Goal: Task Accomplishment & Management: Manage account settings

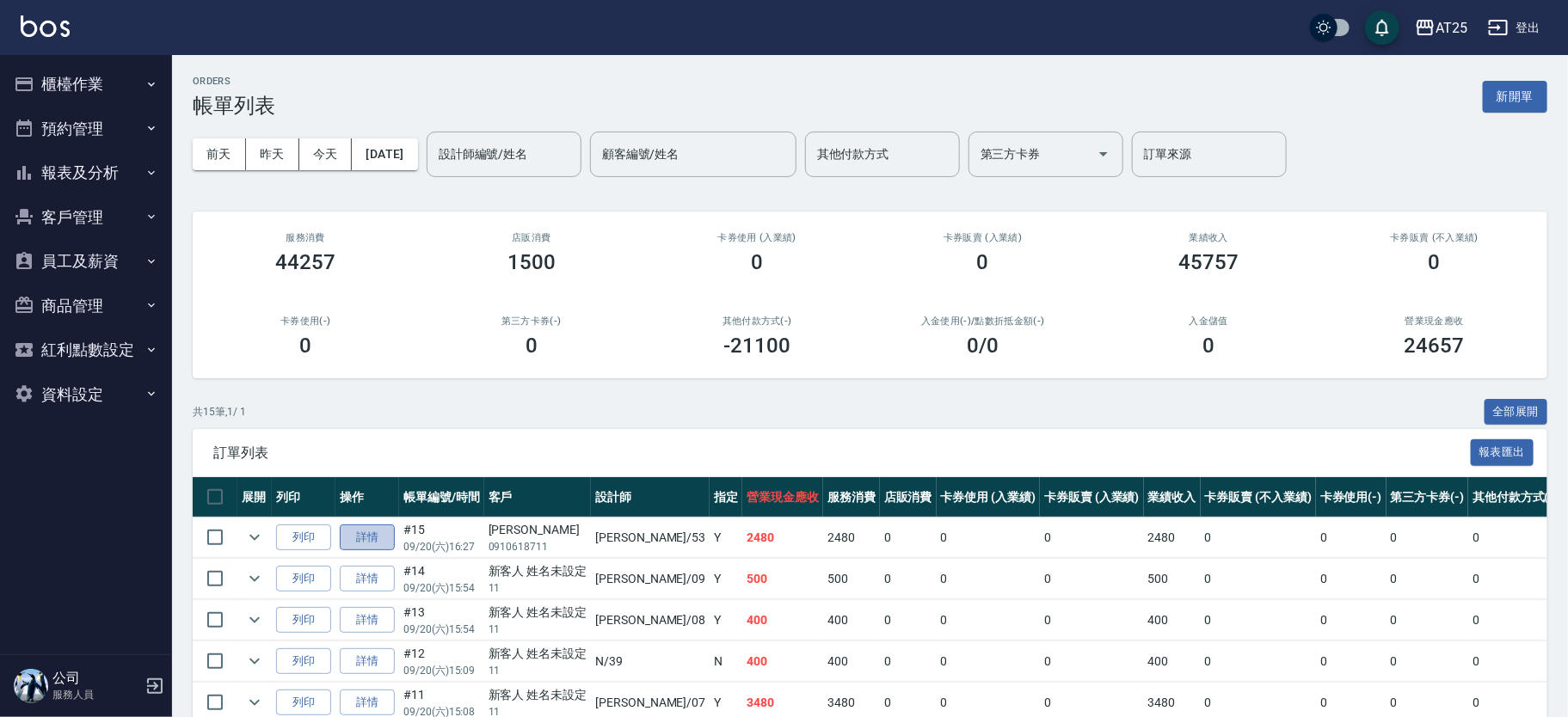
click at [383, 536] on link "詳情" at bounding box center [367, 537] width 55 height 27
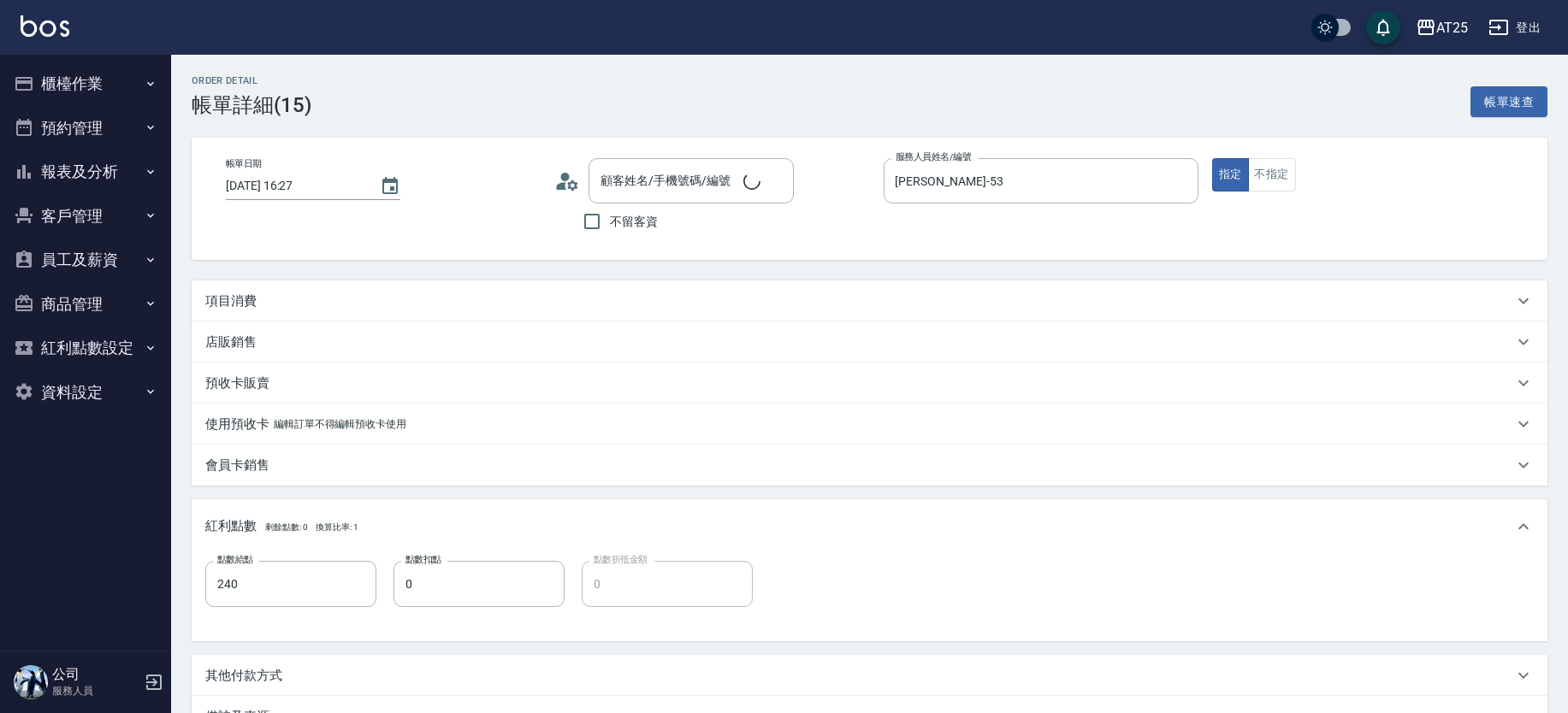
type input "2025/09/20 16:27"
type input "Jerry-53"
type input "240"
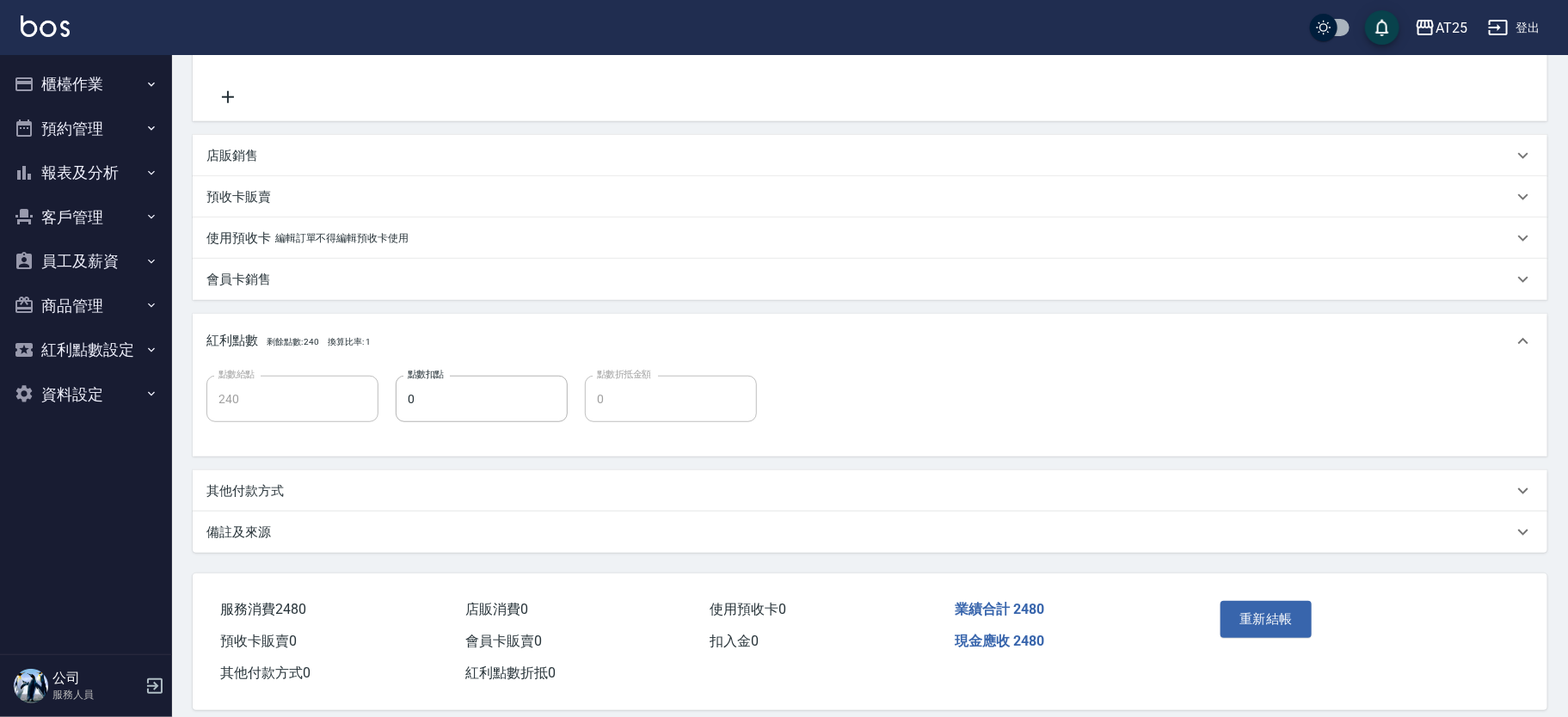
type input "自備護髮(1000下)(608)"
type input "染髮(501)"
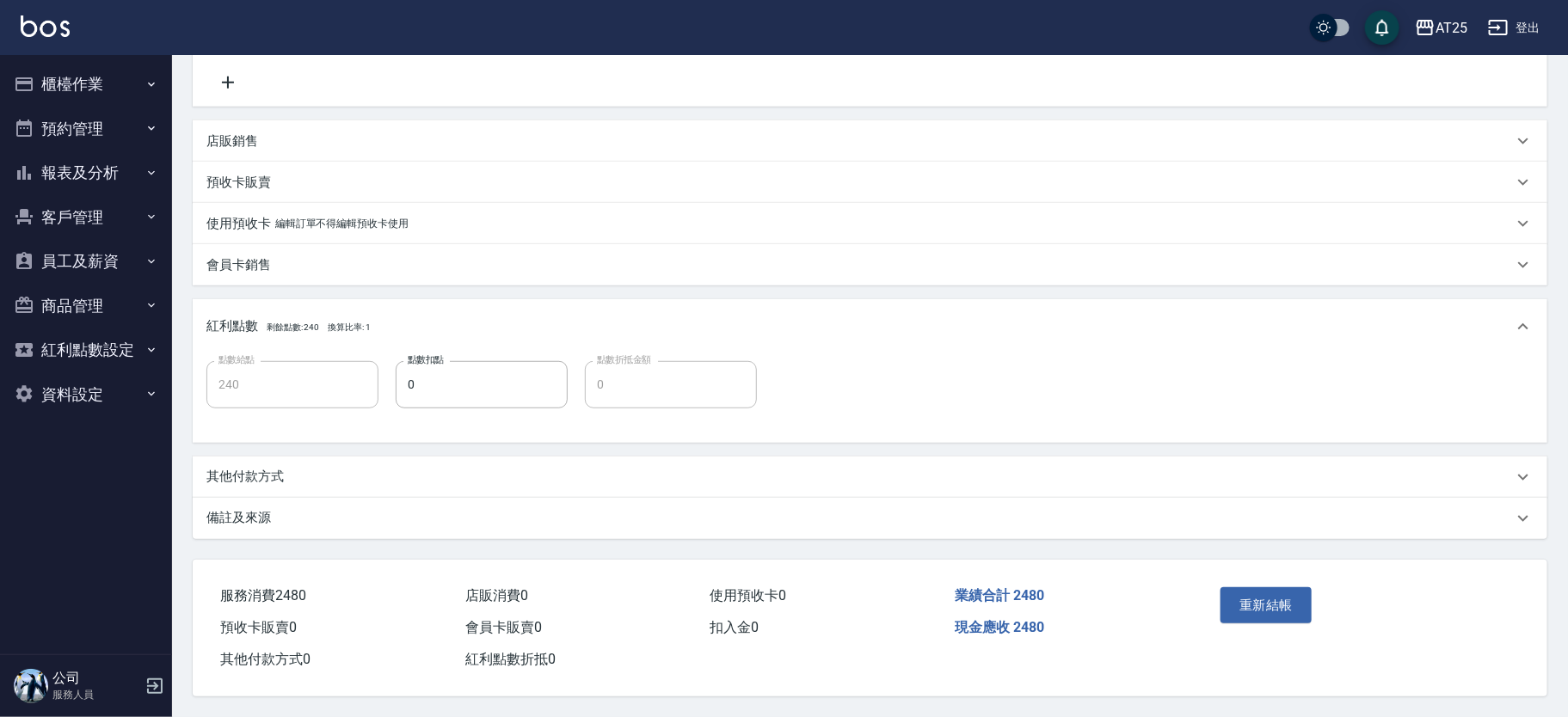
type input "林芳宇/0910618711/null"
drag, startPoint x: 1559, startPoint y: 262, endPoint x: 1561, endPoint y: 320, distance: 58.0
click at [1561, 319] on div "Order detail 帳單詳細 (15) 帳單速查 帳單日期 2025/09/20 16:27 顧客姓名/手機號碼/編號 林芳宇/0910618711/n…" at bounding box center [869, 177] width 1396 height 1079
drag, startPoint x: 265, startPoint y: 481, endPoint x: 280, endPoint y: 472, distance: 17.5
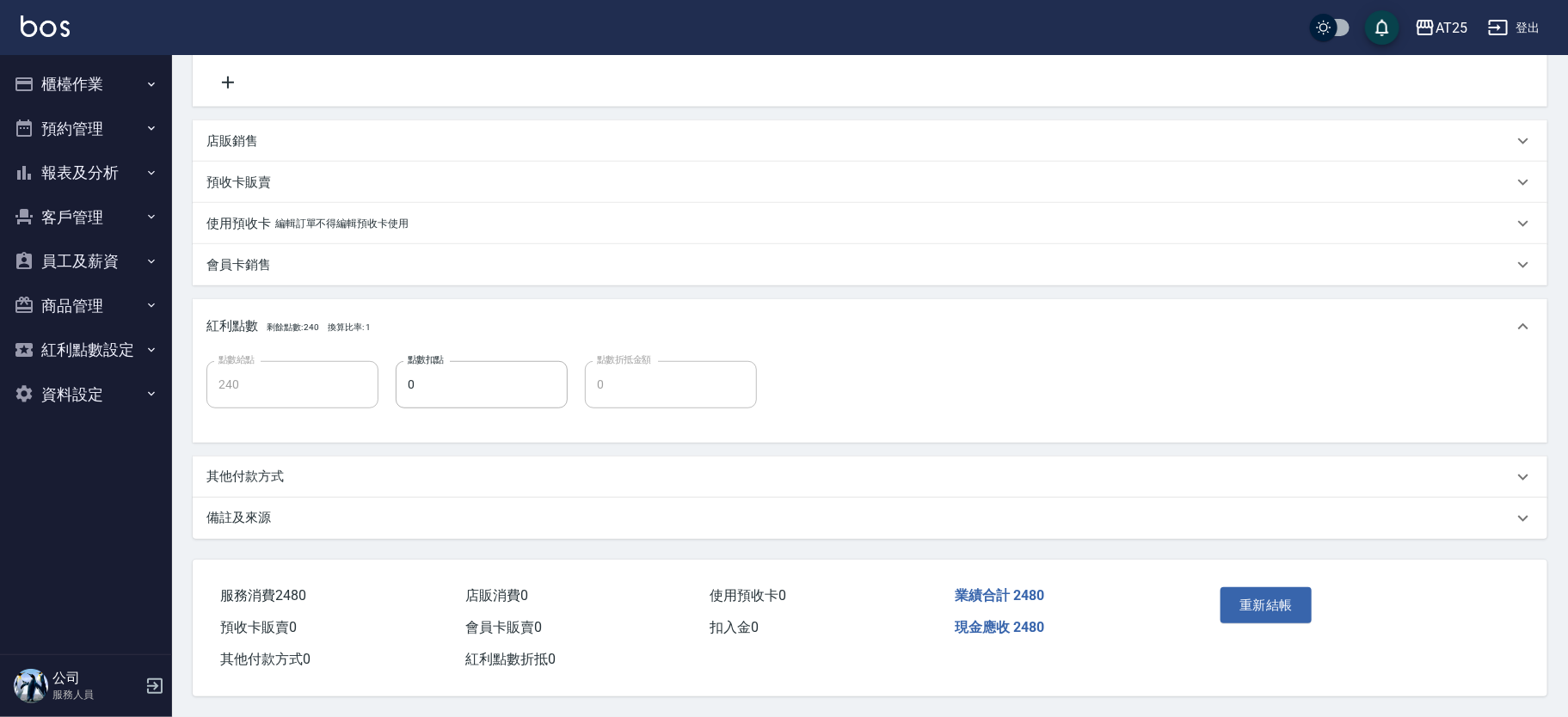
click at [267, 481] on div "其他付款方式" at bounding box center [869, 477] width 1355 height 41
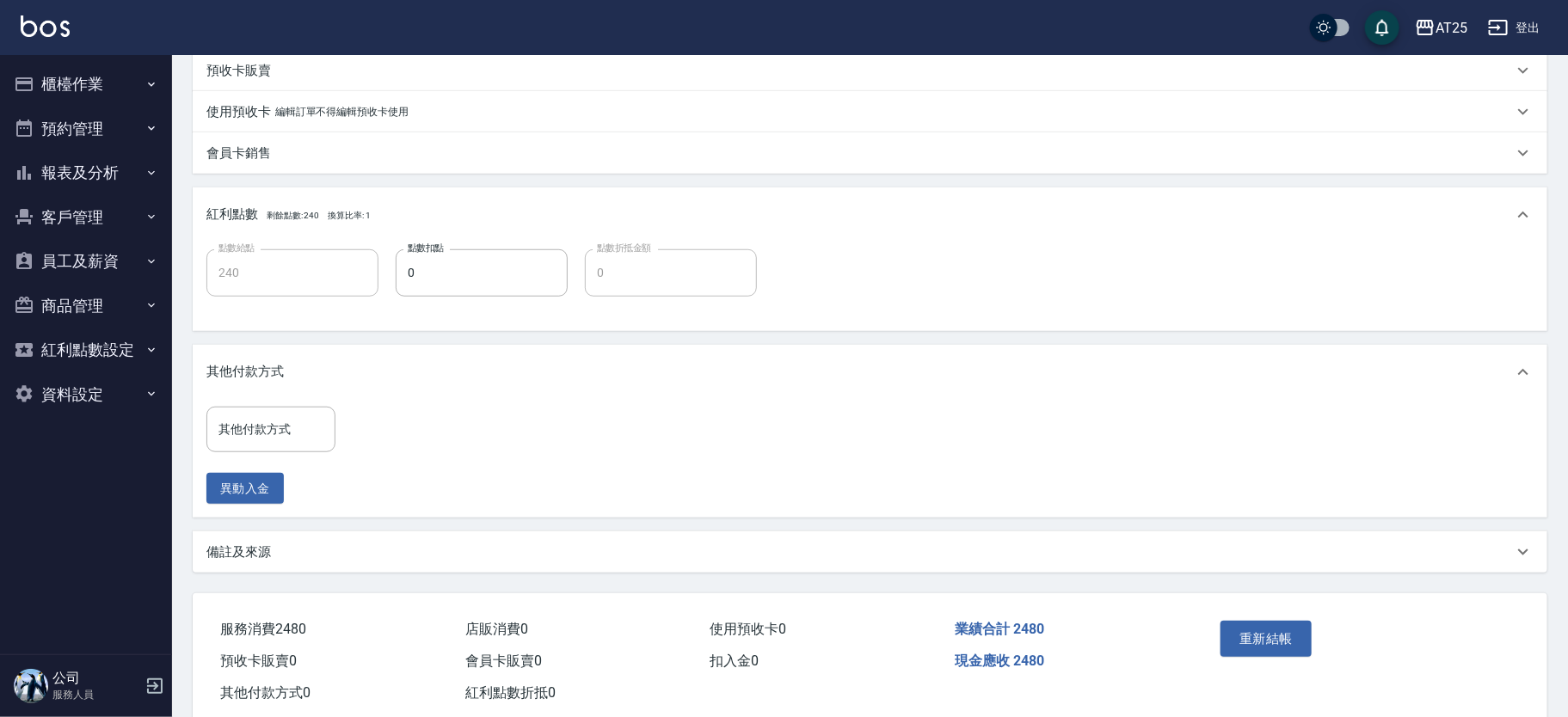
scroll to position [531, 0]
drag, startPoint x: 256, startPoint y: 446, endPoint x: 263, endPoint y: 439, distance: 9.9
click at [257, 445] on div "其他付款方式" at bounding box center [270, 427] width 129 height 45
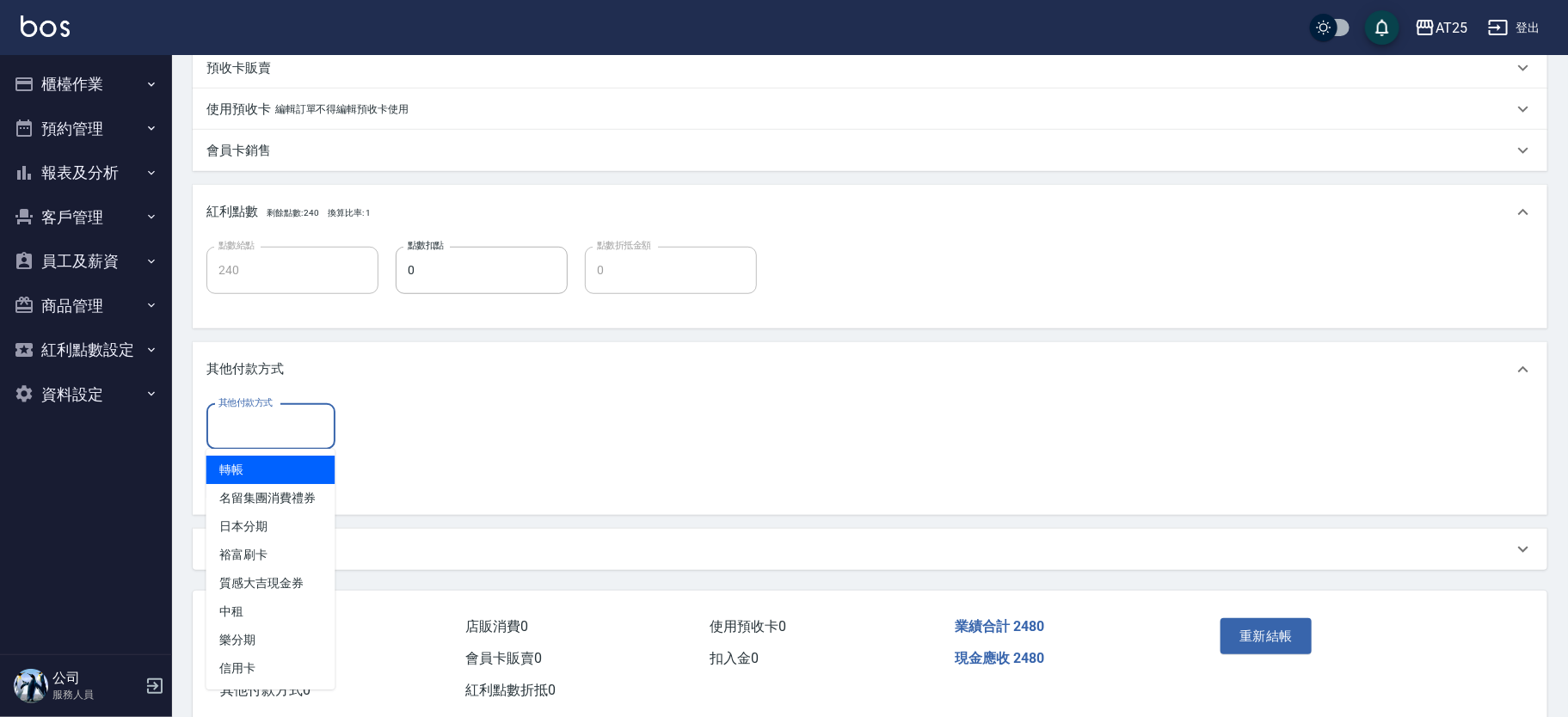
click at [266, 467] on span "轉帳" at bounding box center [270, 469] width 129 height 28
type input "轉帳"
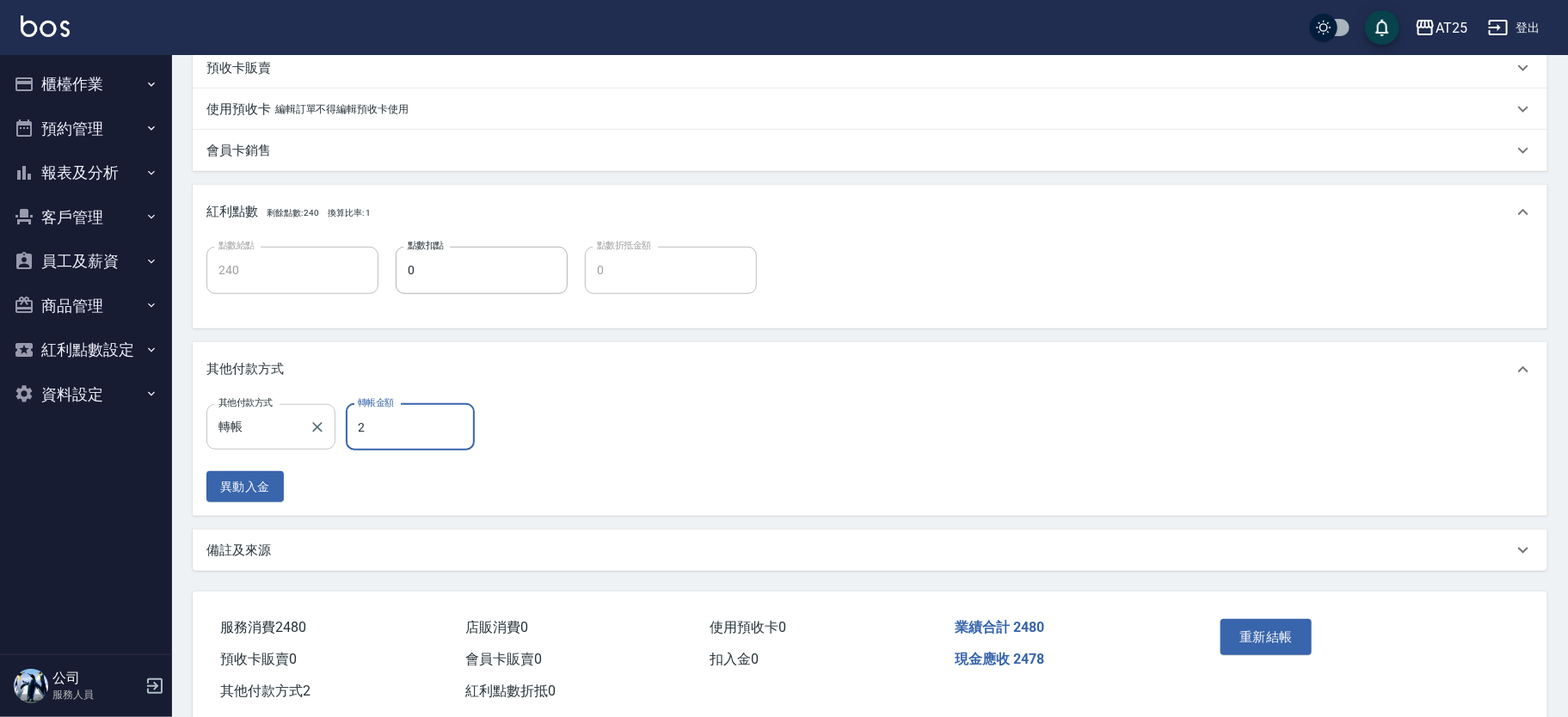
type input "24"
type input "220"
type input "2480"
type input "0"
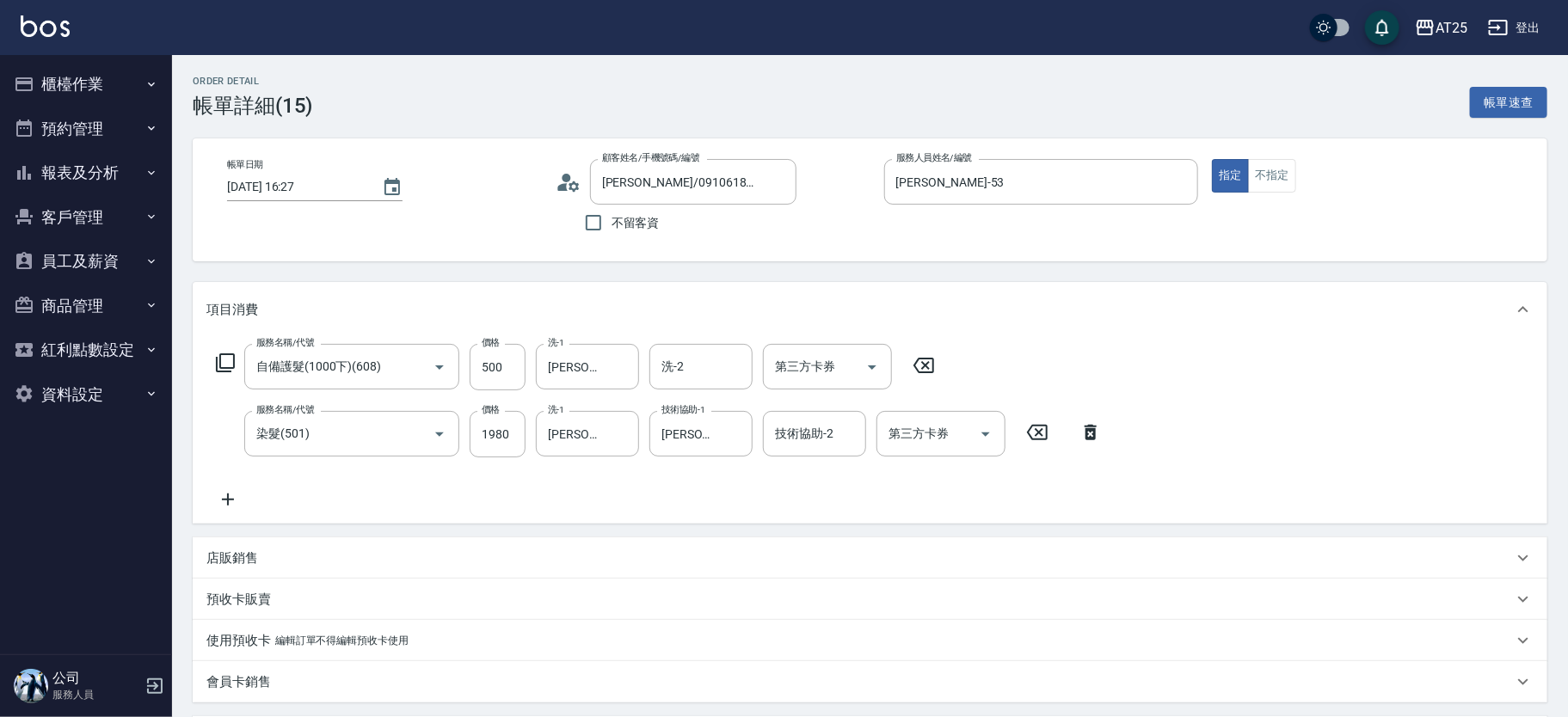
scroll to position [480, 0]
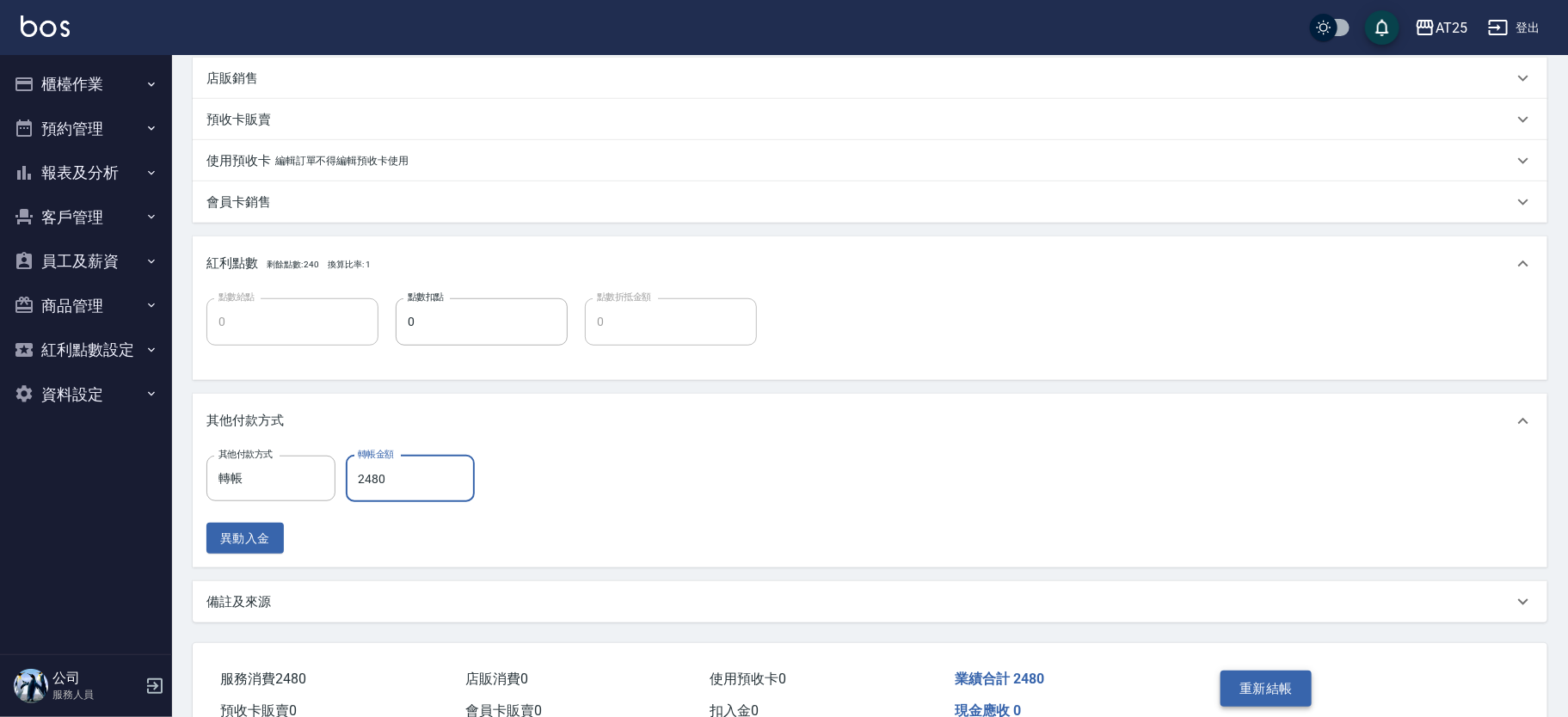
type input "2480"
click at [1267, 685] on button "重新結帳" at bounding box center [1265, 689] width 91 height 36
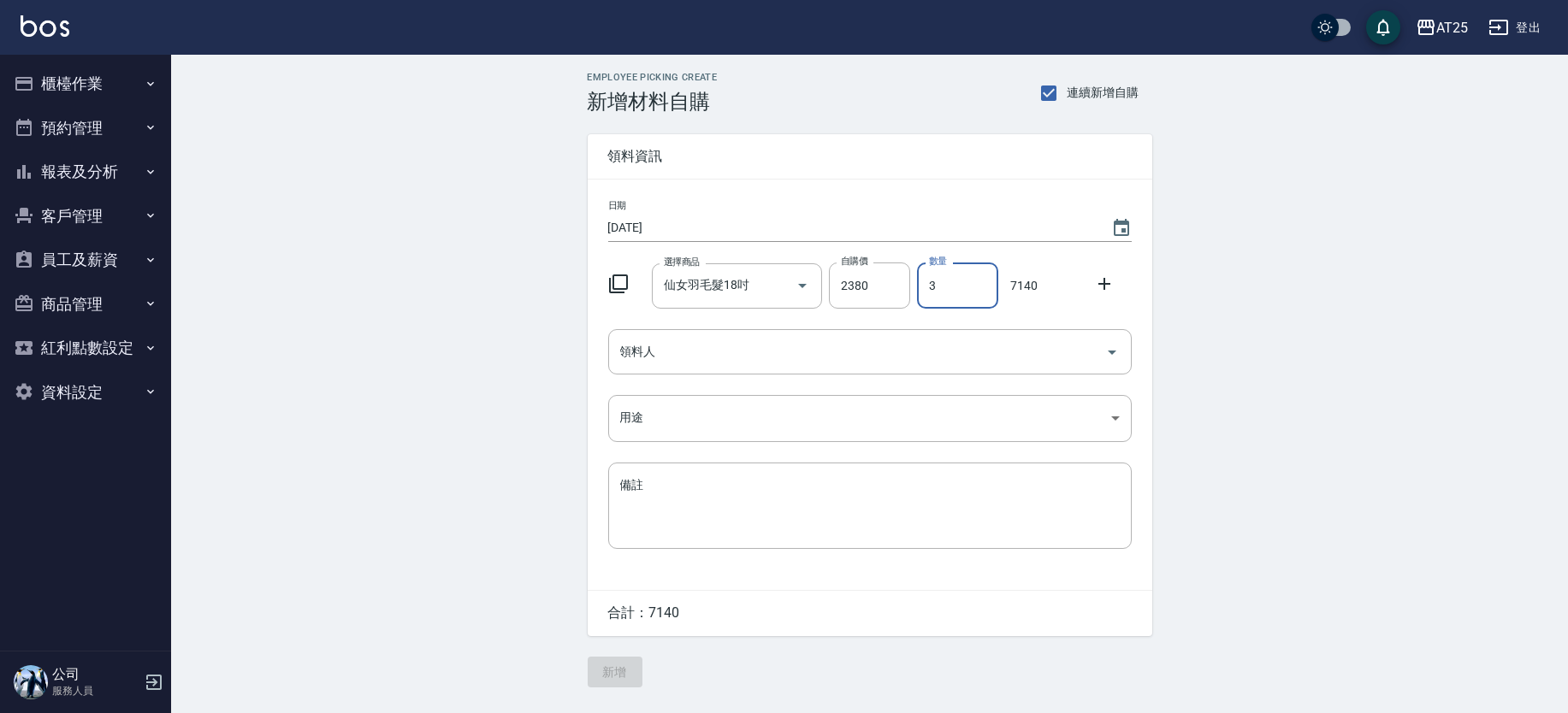
click at [1095, 282] on icon at bounding box center [1104, 283] width 21 height 21
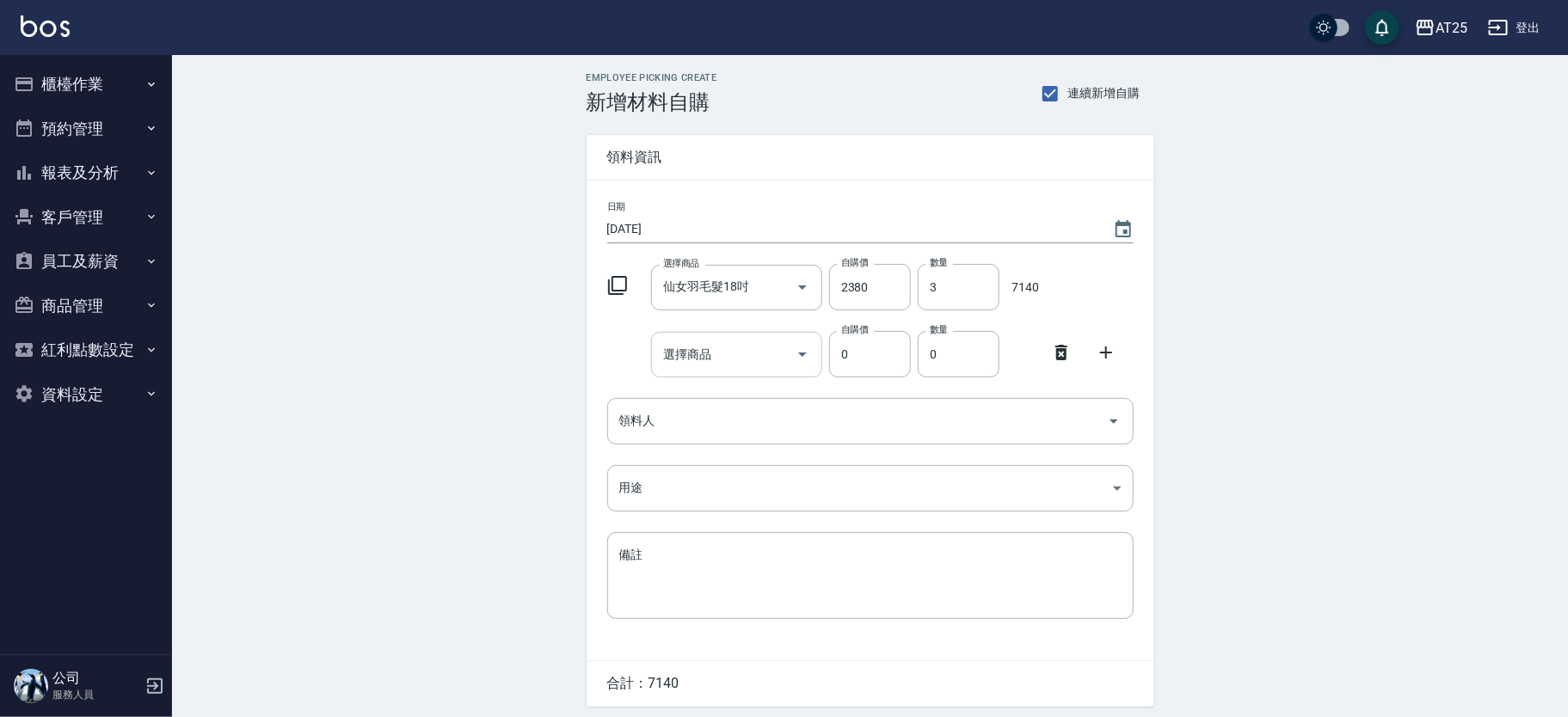
click at [752, 350] on input "選擇商品" at bounding box center [724, 355] width 130 height 30
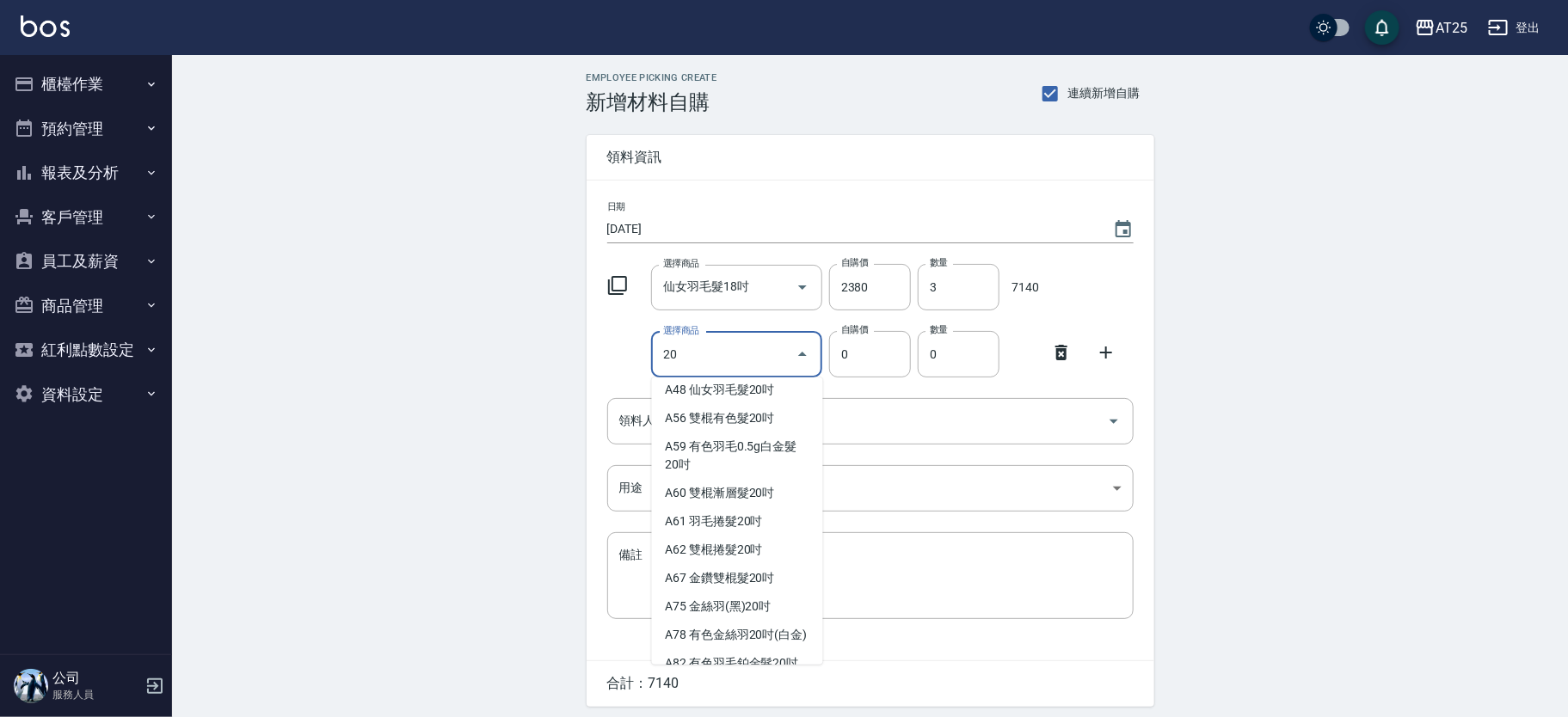
scroll to position [305, 0]
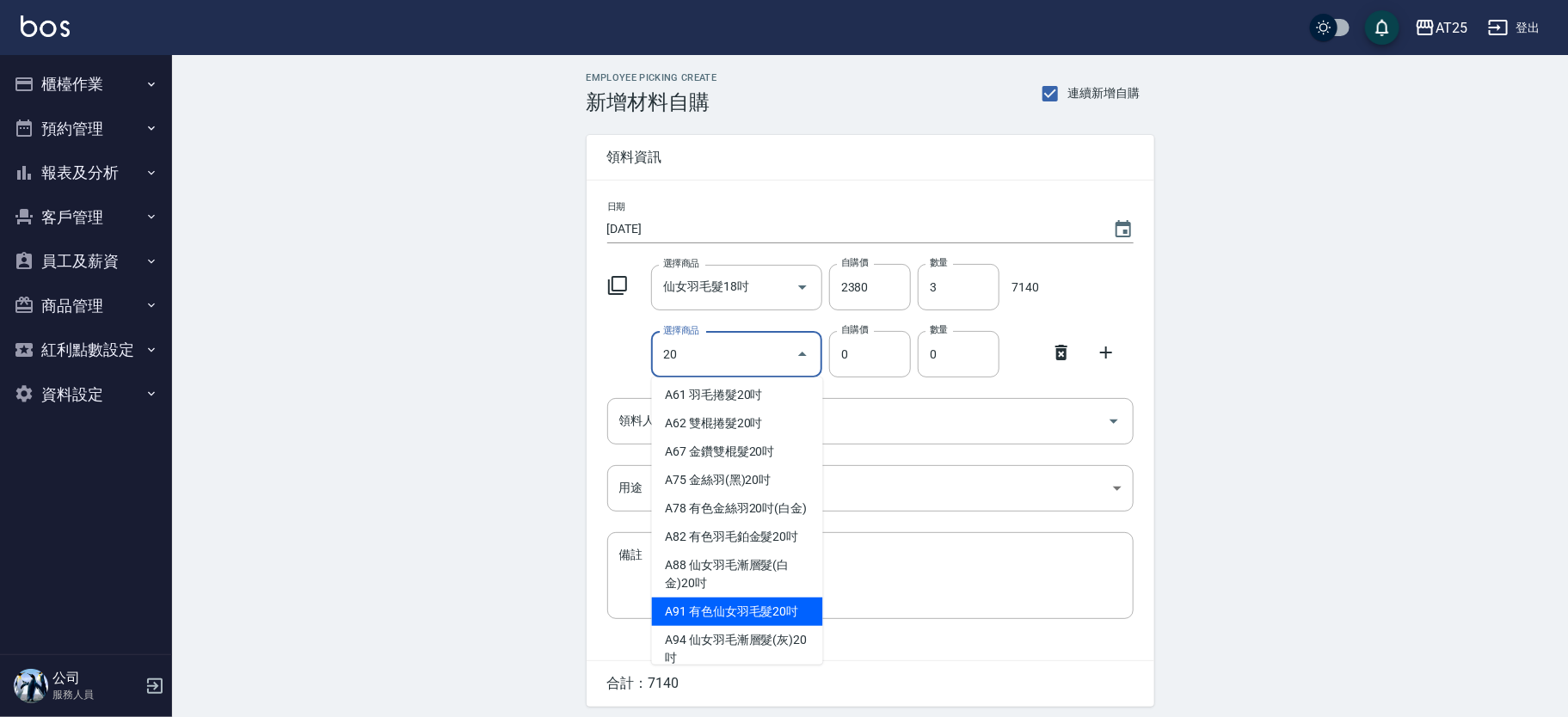
click at [764, 621] on li "A91 有色仙女羽毛髮20吋" at bounding box center [738, 612] width 171 height 28
type input "有色仙女羽毛髮20吋"
type input "2780"
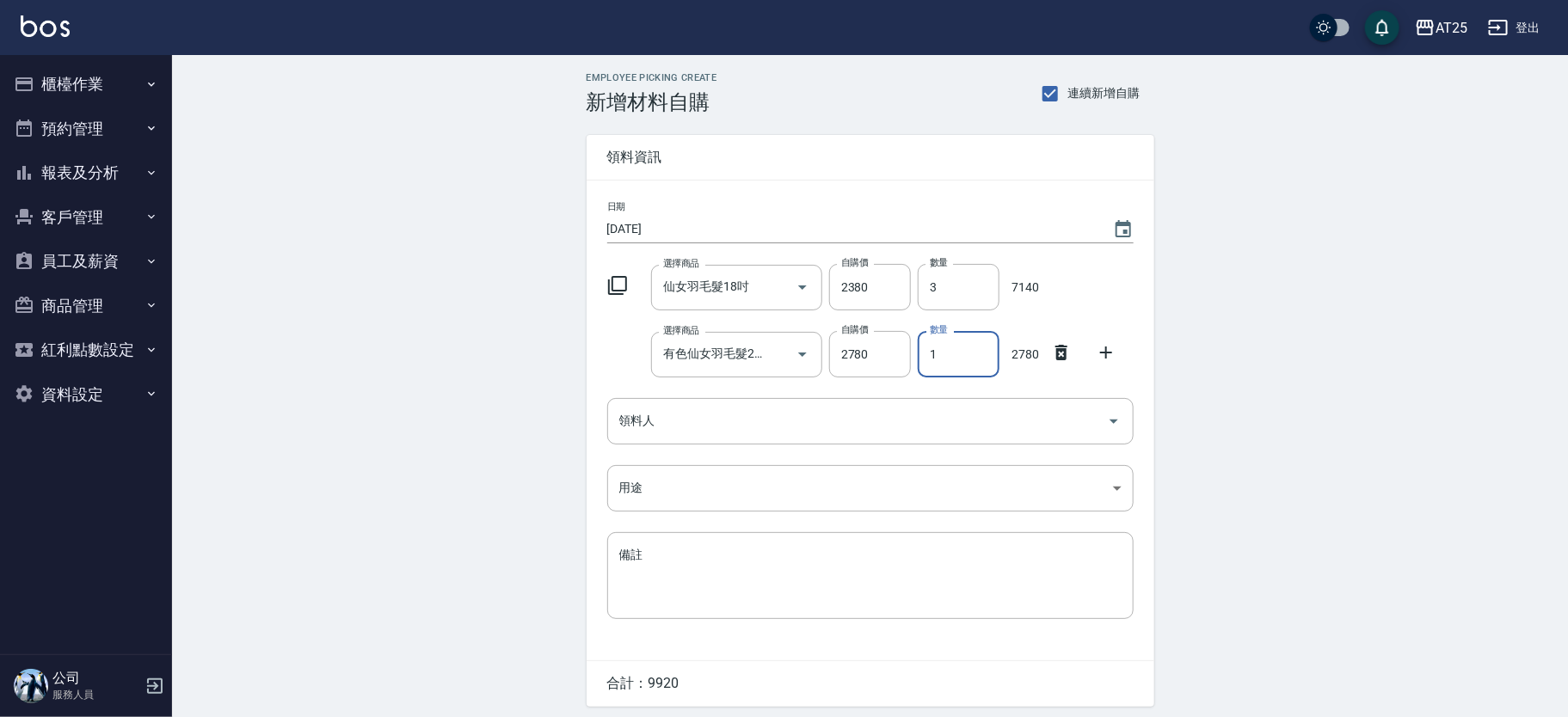
click at [930, 353] on input "1" at bounding box center [958, 354] width 82 height 46
type input "3"
click at [772, 280] on icon "Clear" at bounding box center [779, 288] width 18 height 18
type input "0"
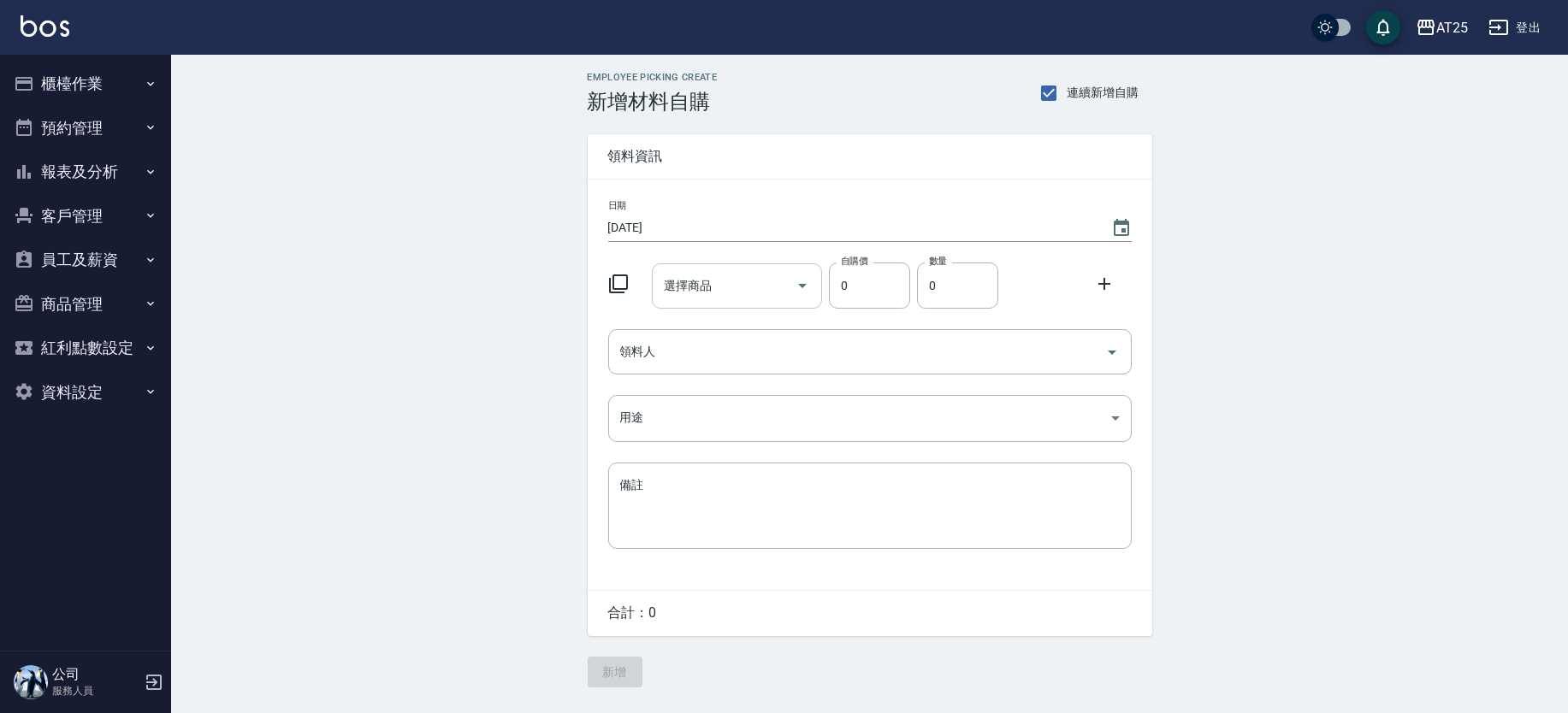
click at [704, 284] on input "選擇商品" at bounding box center [724, 286] width 129 height 30
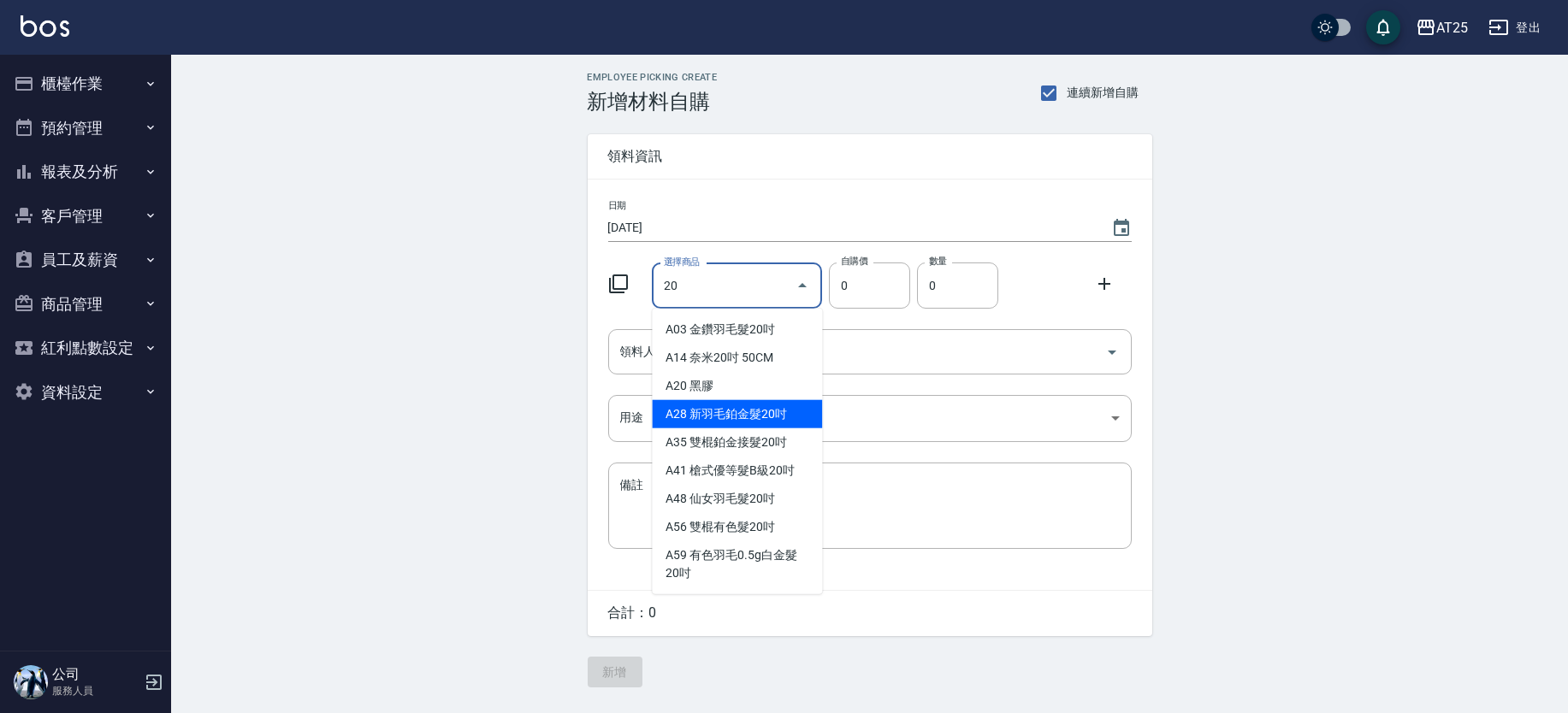
click at [725, 284] on input "20" at bounding box center [724, 286] width 129 height 30
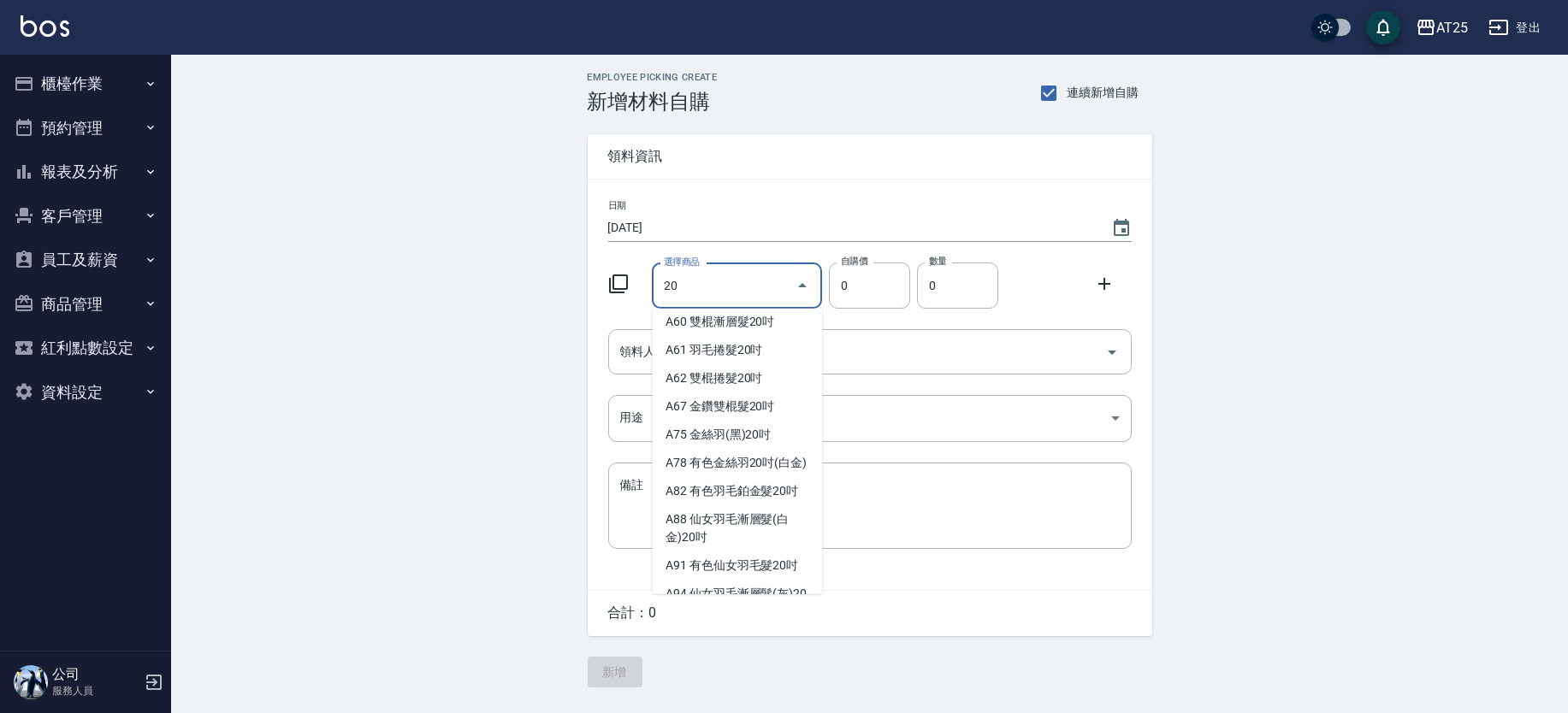
scroll to position [342, 0]
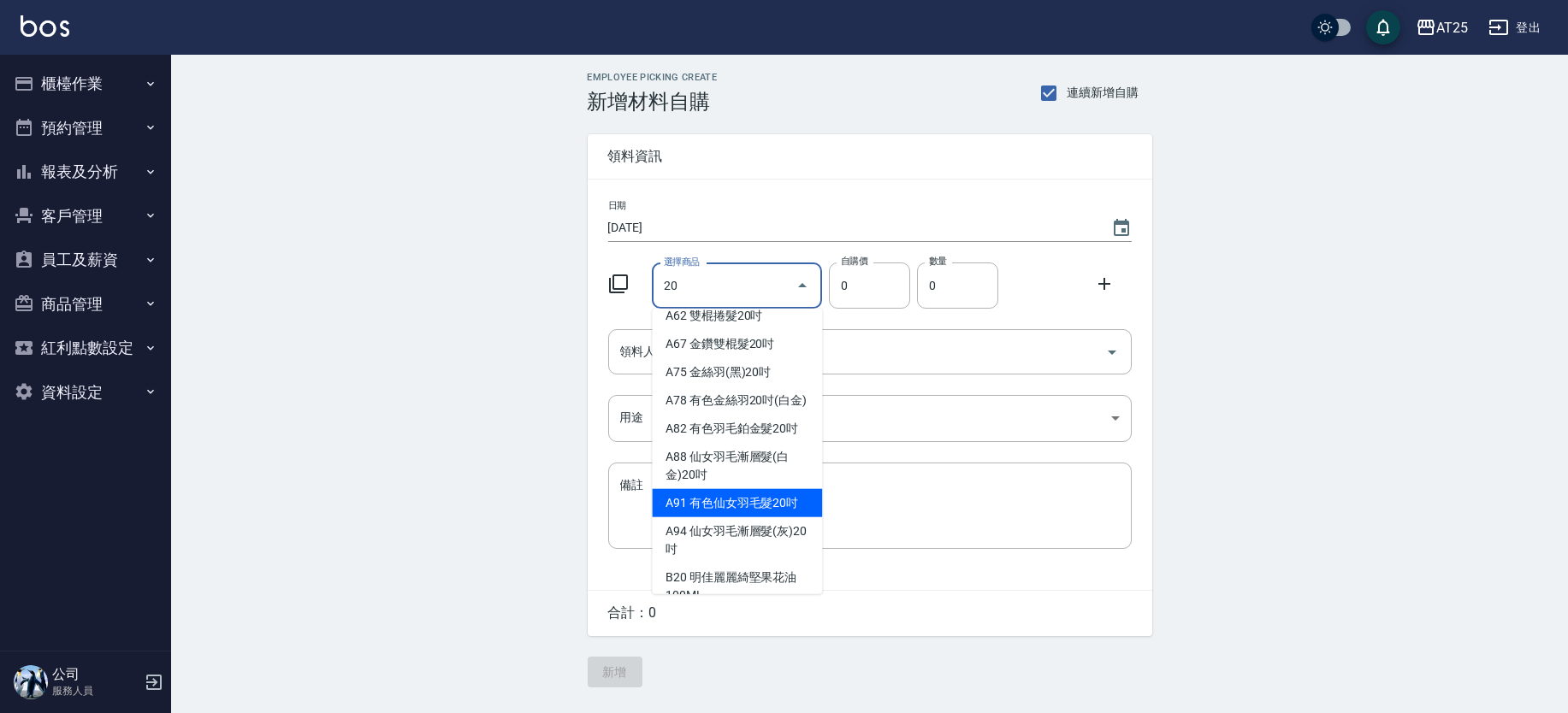
click at [784, 516] on li "A91 有色仙女羽毛髮20吋" at bounding box center [737, 503] width 170 height 28
type input "有色仙女羽毛髮20吋"
type input "2780"
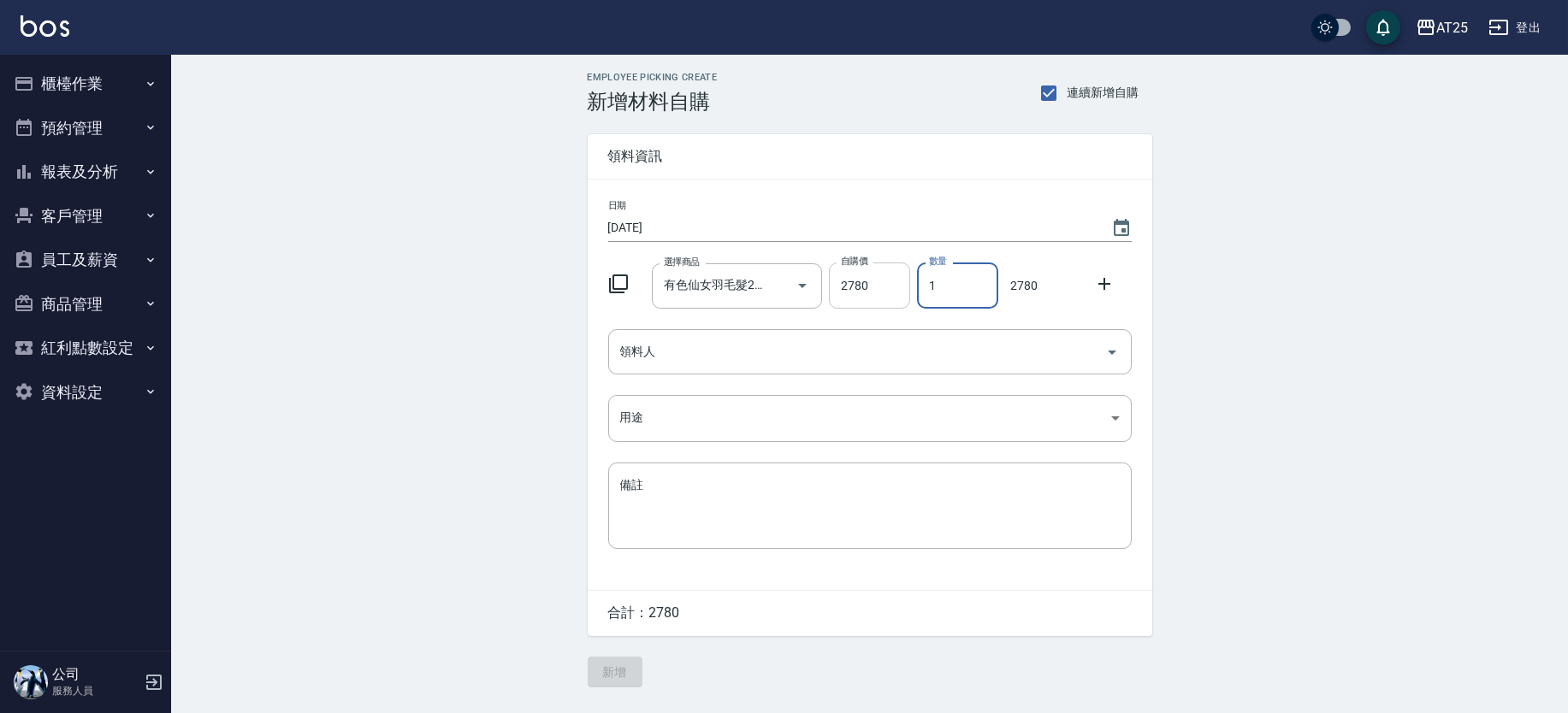
drag, startPoint x: 941, startPoint y: 283, endPoint x: 899, endPoint y: 275, distance: 42.8
click at [899, 275] on div "選擇商品 有色仙女羽毛髮20吋 選擇商品 自購價 2780 自購價 數量 1 數量 2780" at bounding box center [867, 282] width 530 height 53
click at [697, 368] on div "領料人" at bounding box center [870, 352] width 524 height 45
type input "3"
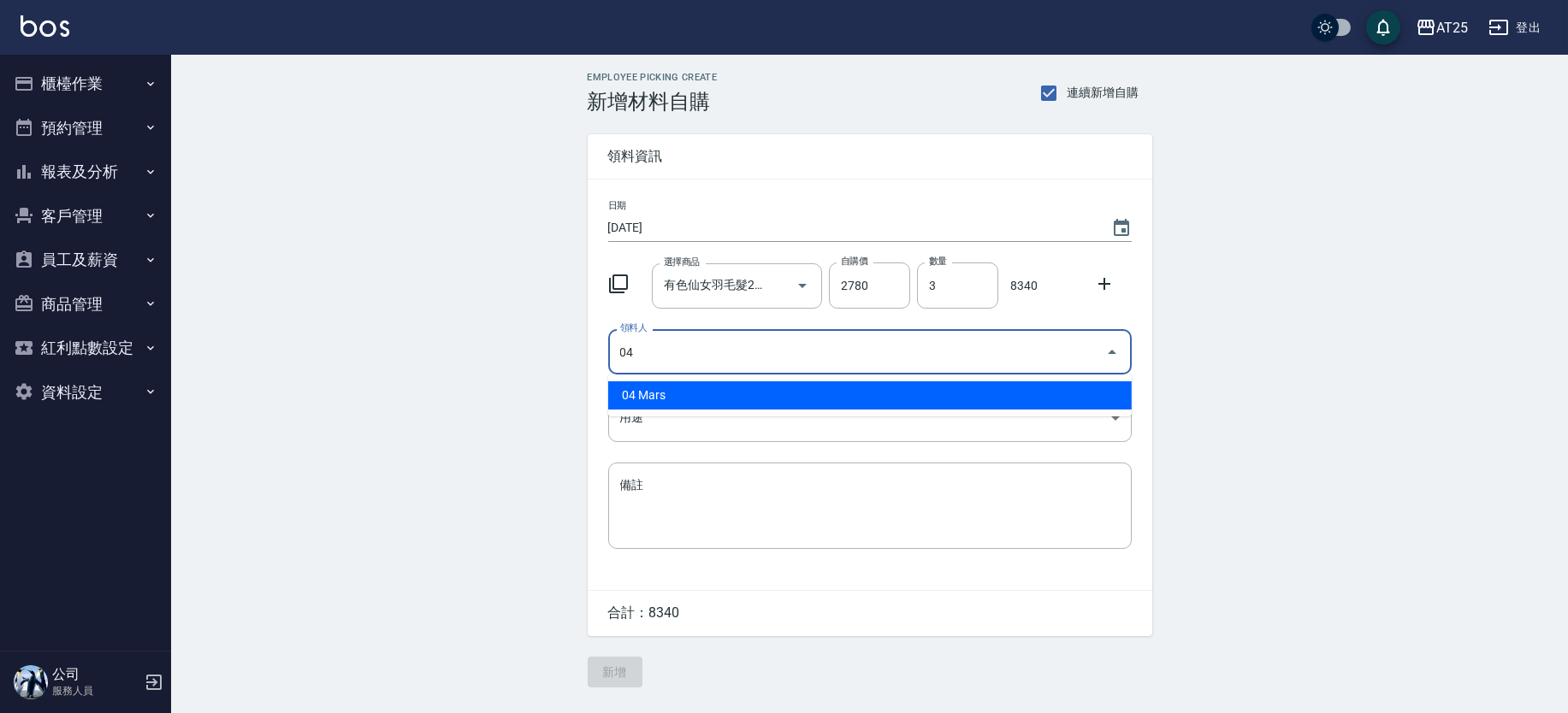
type input "04 Mars"
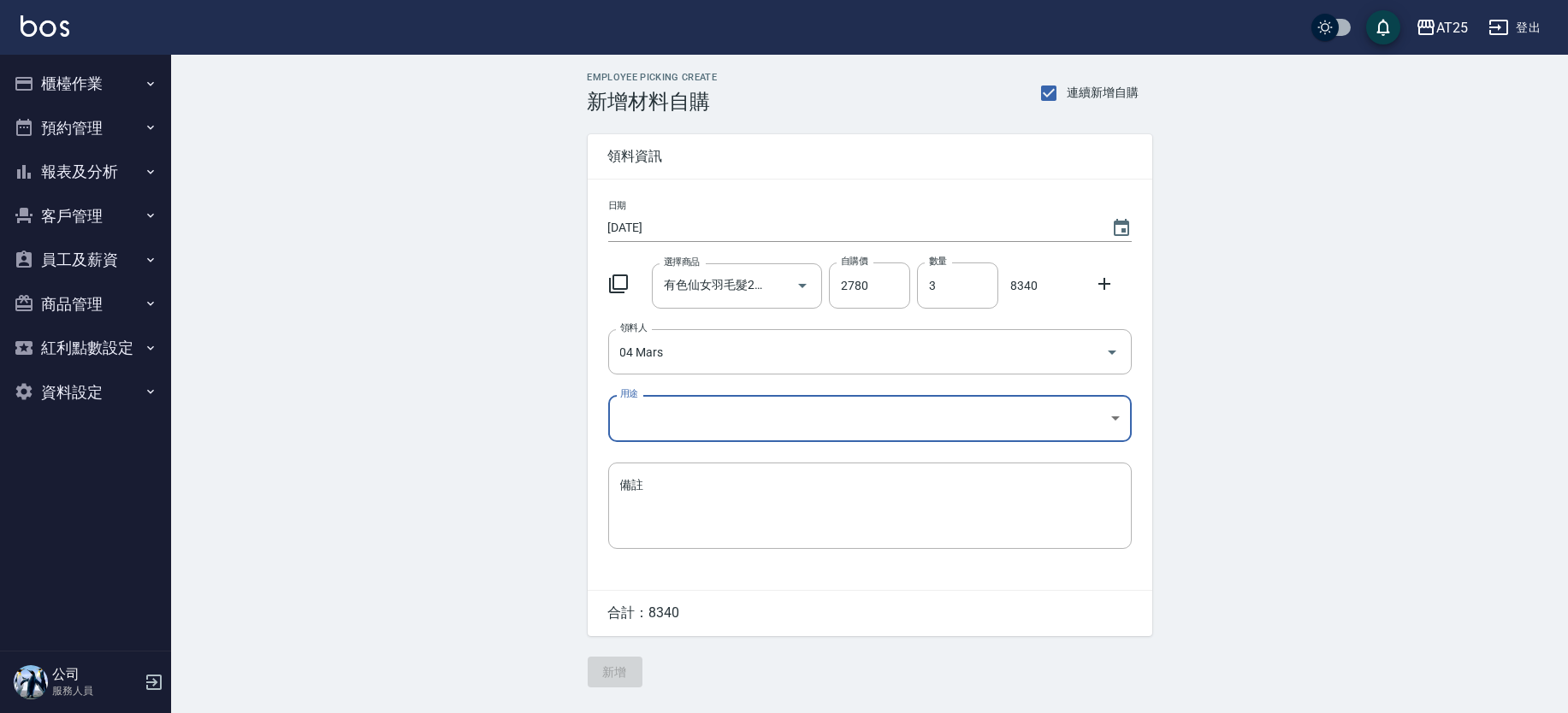
click at [652, 417] on body "AT25 登出 櫃檯作業 打帳單 帳單列表 掛單列表 現金收支登錄 高階收支登錄 材料自購登錄 每日結帳 排班表 現場電腦打卡 預約管理 預約管理 單日預約紀…" at bounding box center [784, 356] width 1568 height 713
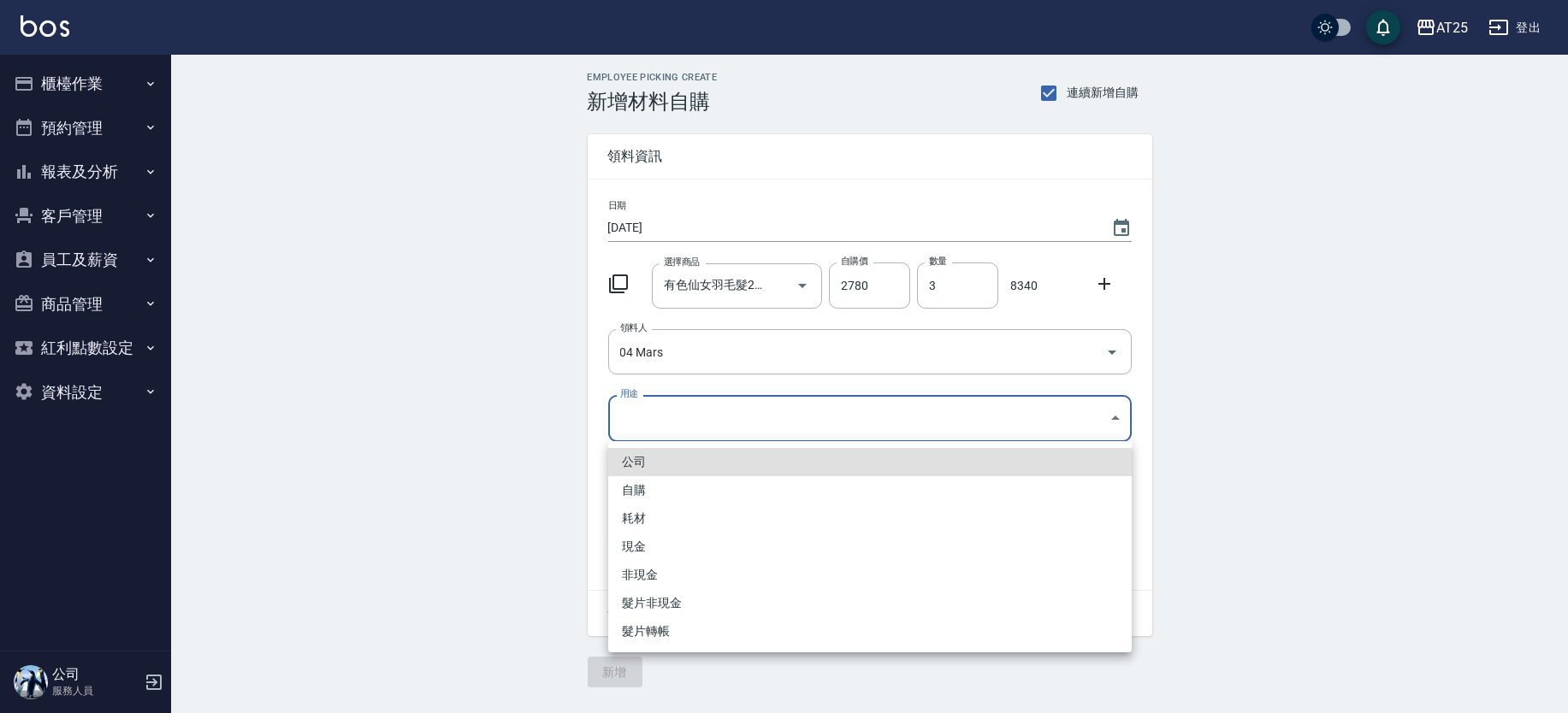
click at [645, 540] on li "現金" at bounding box center [870, 547] width 524 height 28
type input "現金"
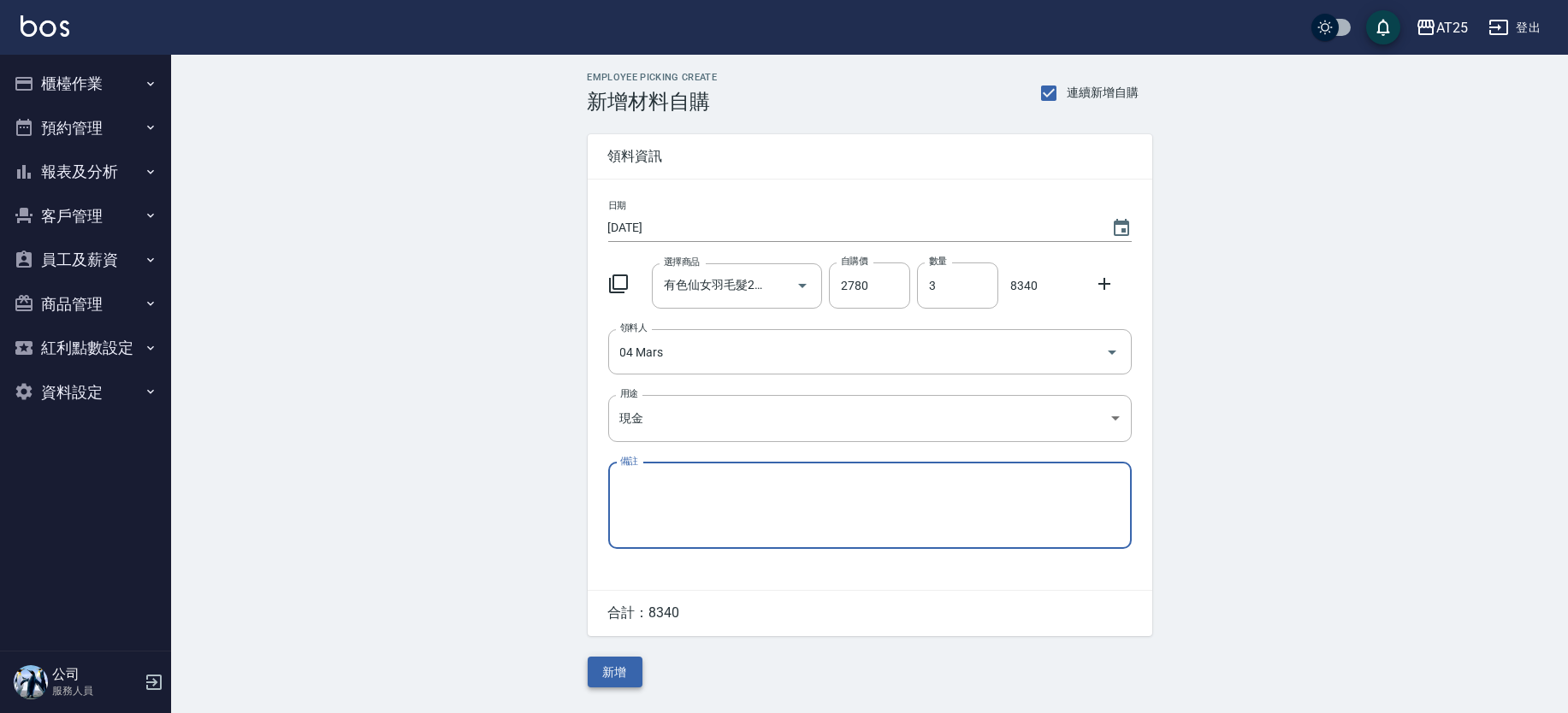
click at [630, 671] on button "新增" at bounding box center [615, 672] width 55 height 31
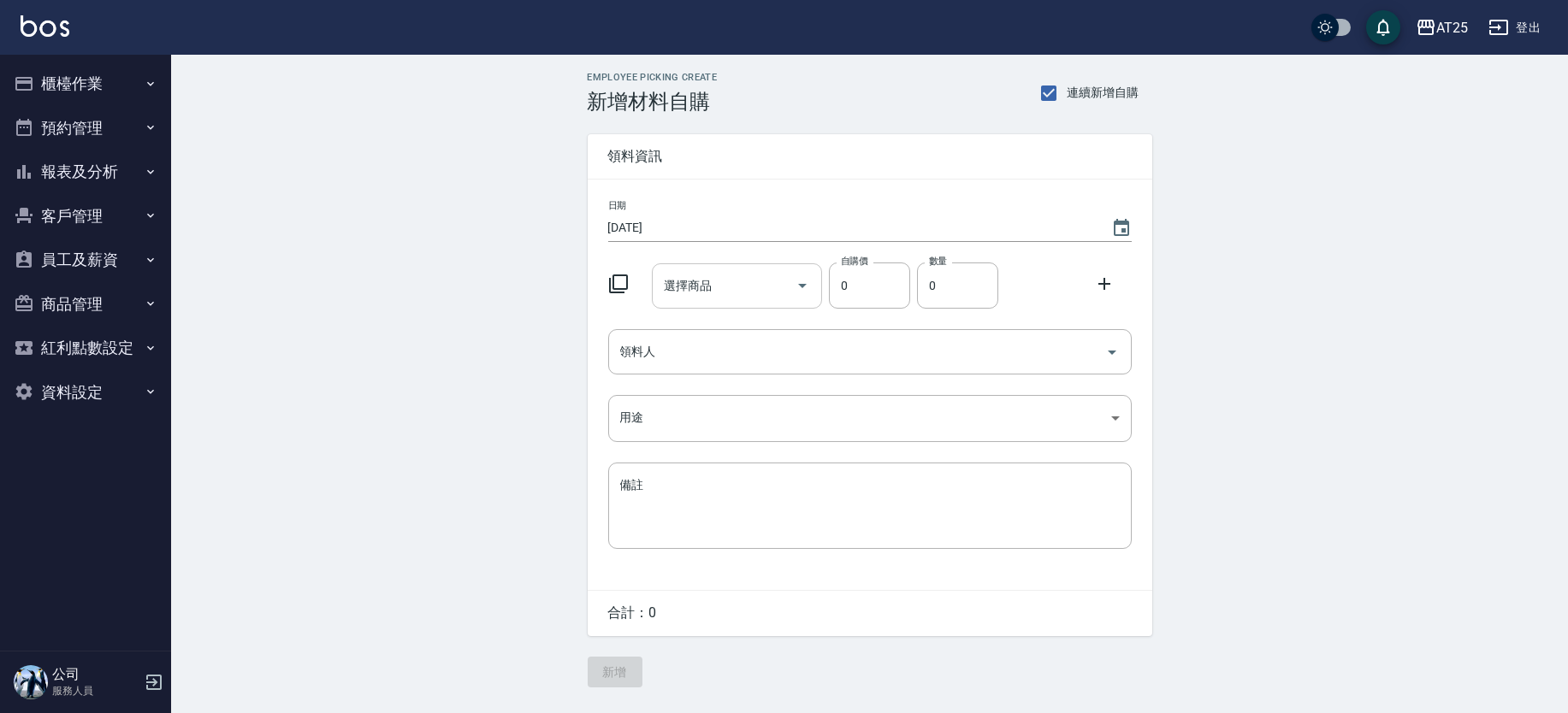
click at [721, 283] on input "選擇商品" at bounding box center [724, 286] width 129 height 30
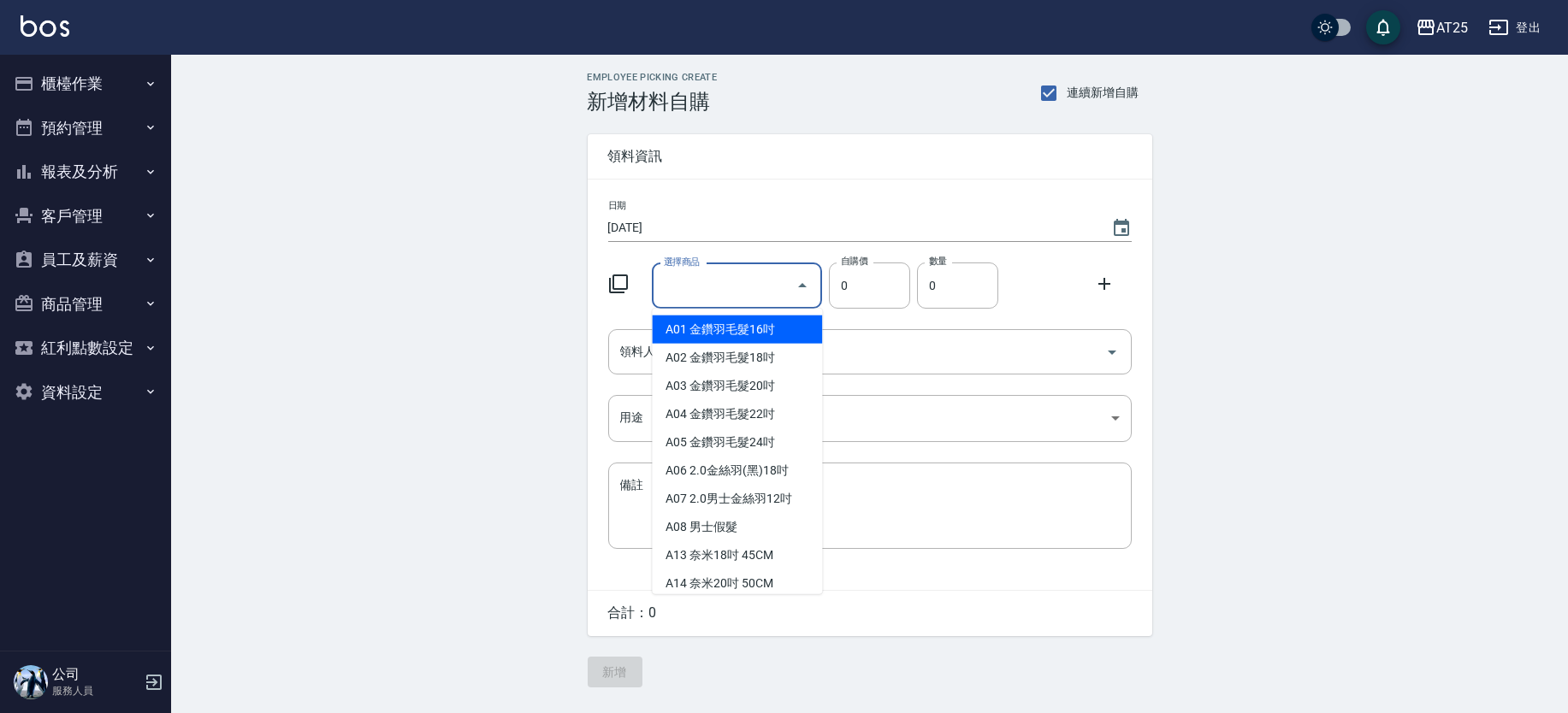
type input "8"
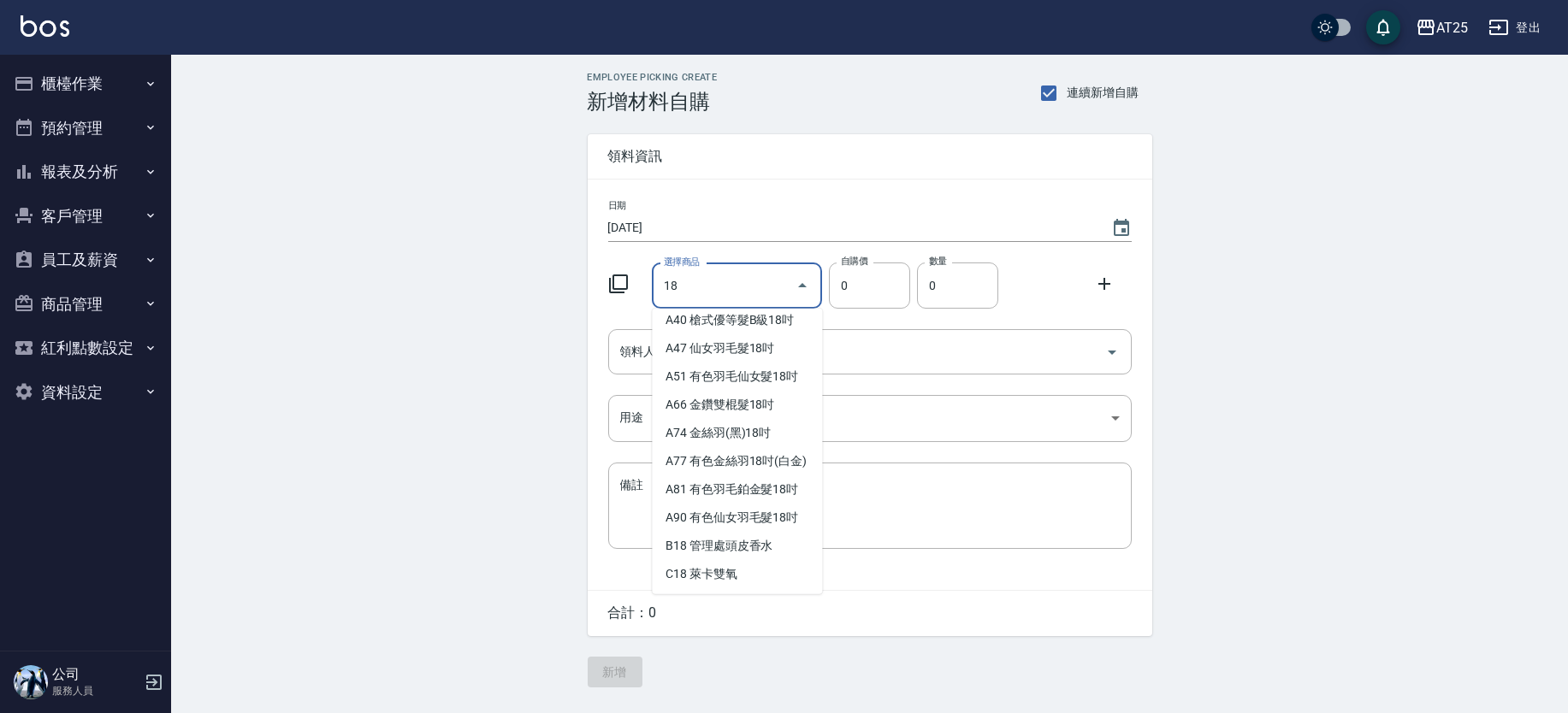
scroll to position [187, 0]
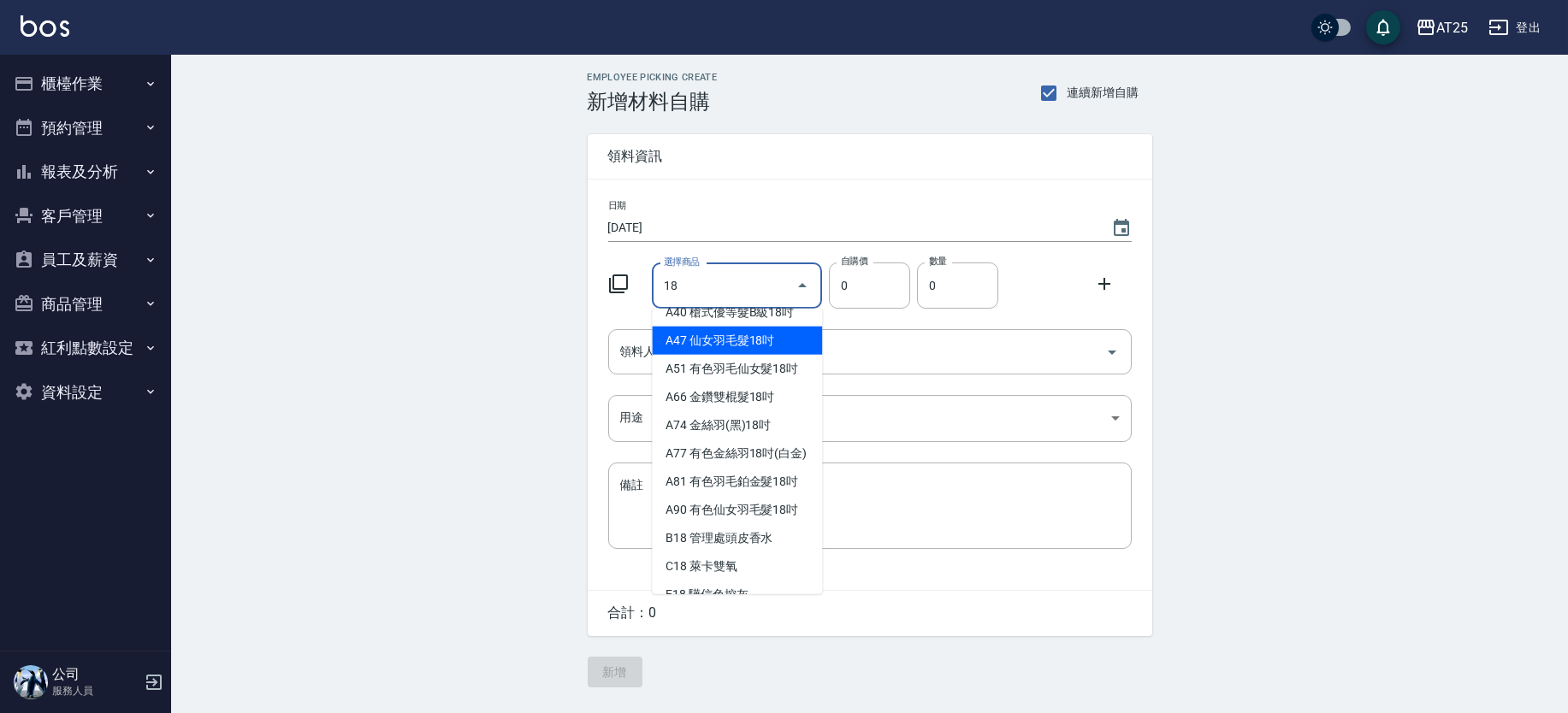
click at [791, 340] on li "A47 仙女羽毛髮18吋" at bounding box center [737, 340] width 170 height 28
type input "仙女羽毛髮18吋"
type input "2380"
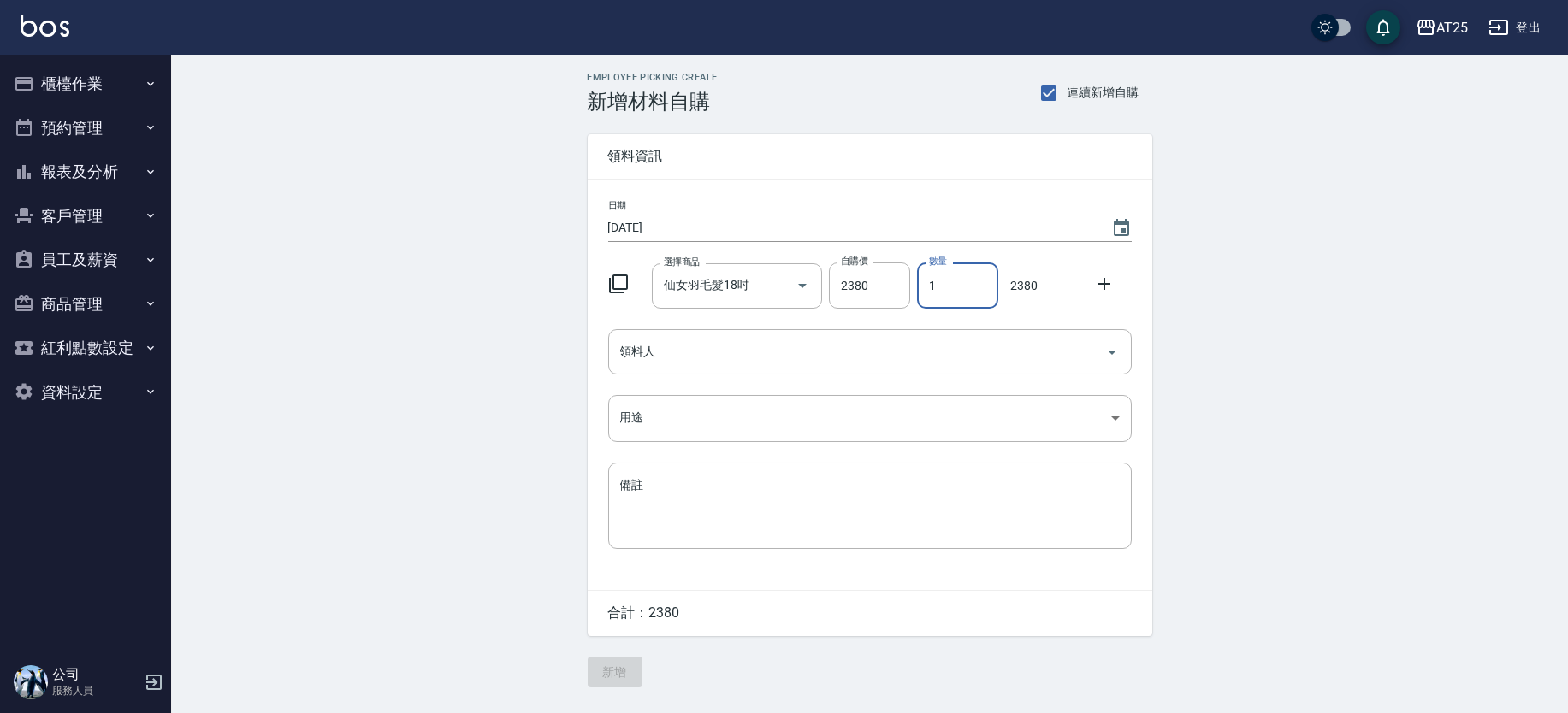
drag, startPoint x: 971, startPoint y: 291, endPoint x: 923, endPoint y: 280, distance: 49.2
click at [923, 280] on input "1" at bounding box center [957, 285] width 81 height 46
type input "2"
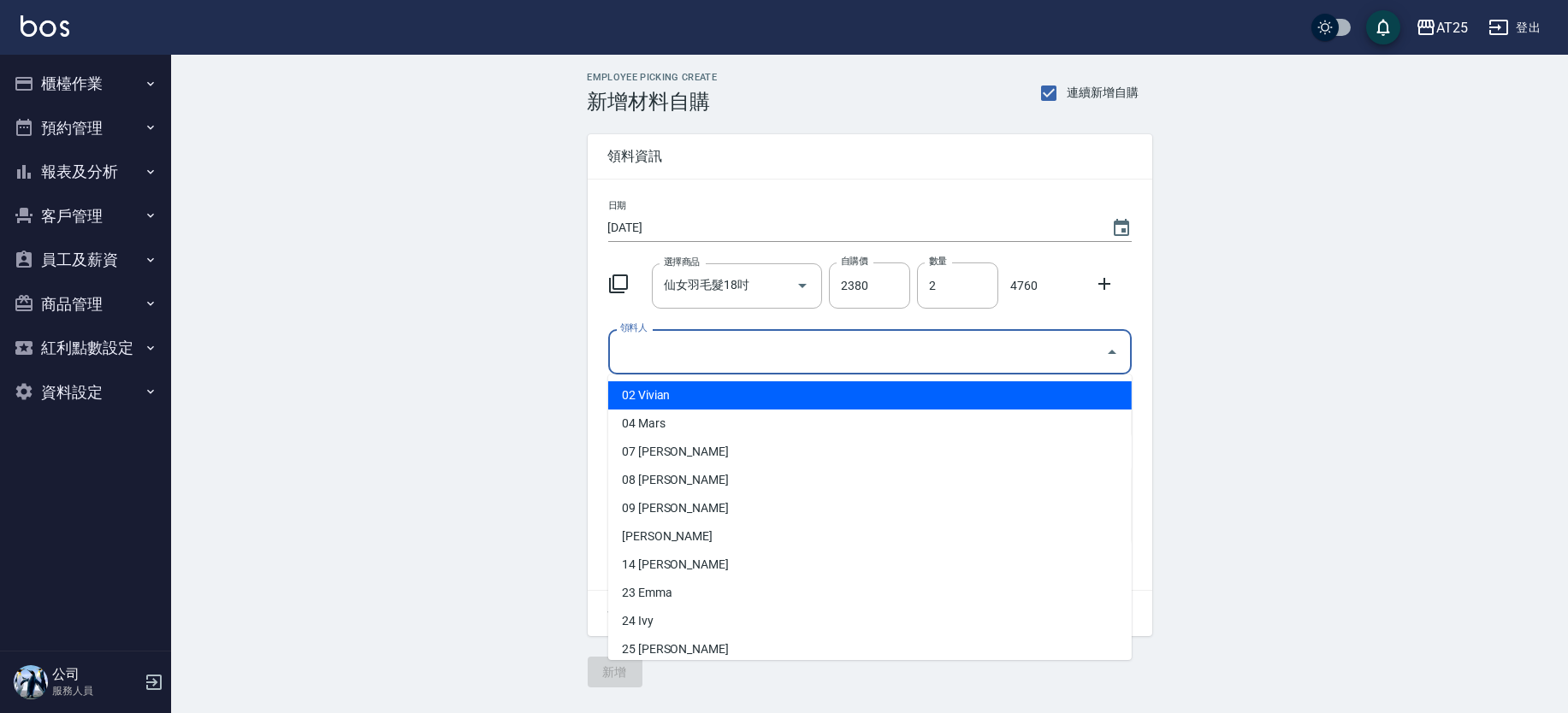
click at [815, 366] on input "領料人" at bounding box center [857, 352] width 483 height 30
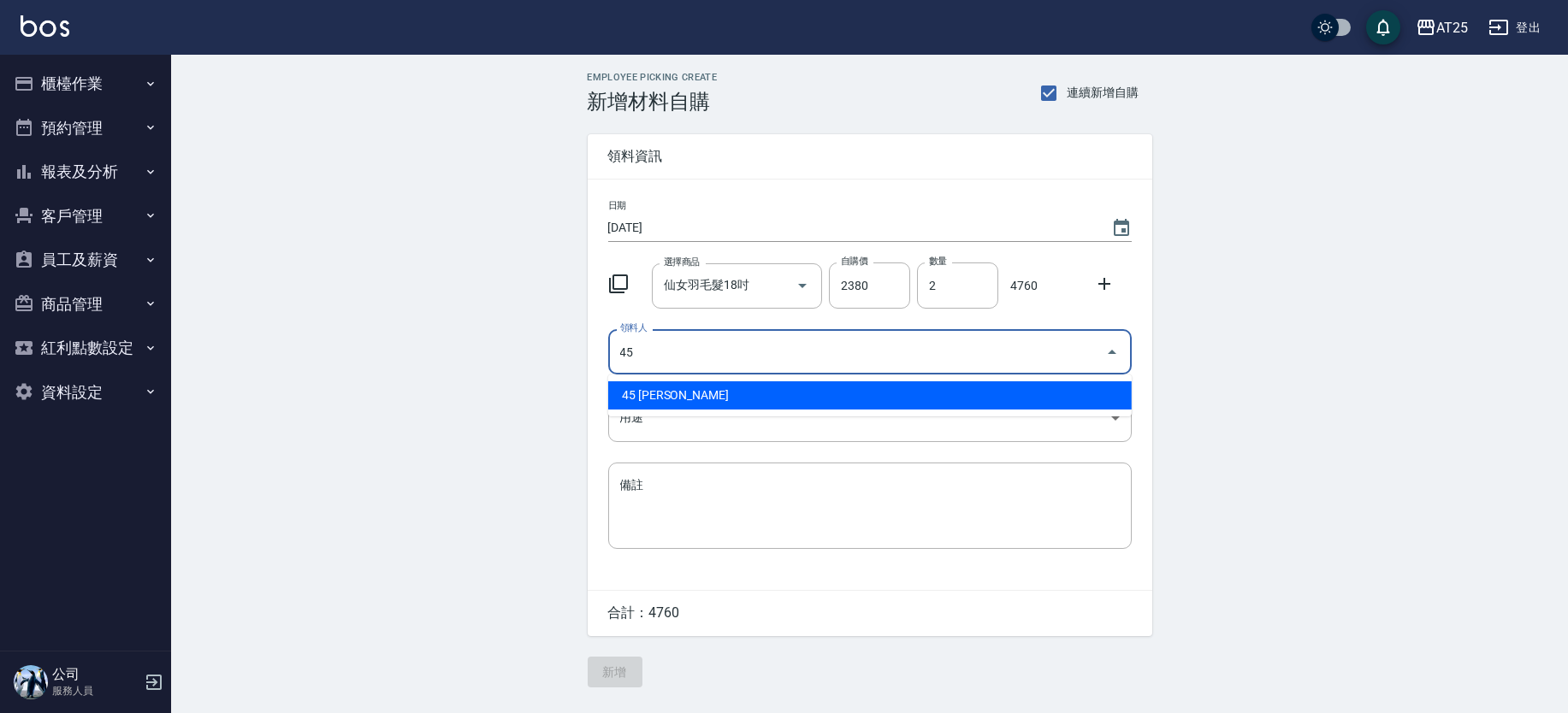
type input "45 阿珮"
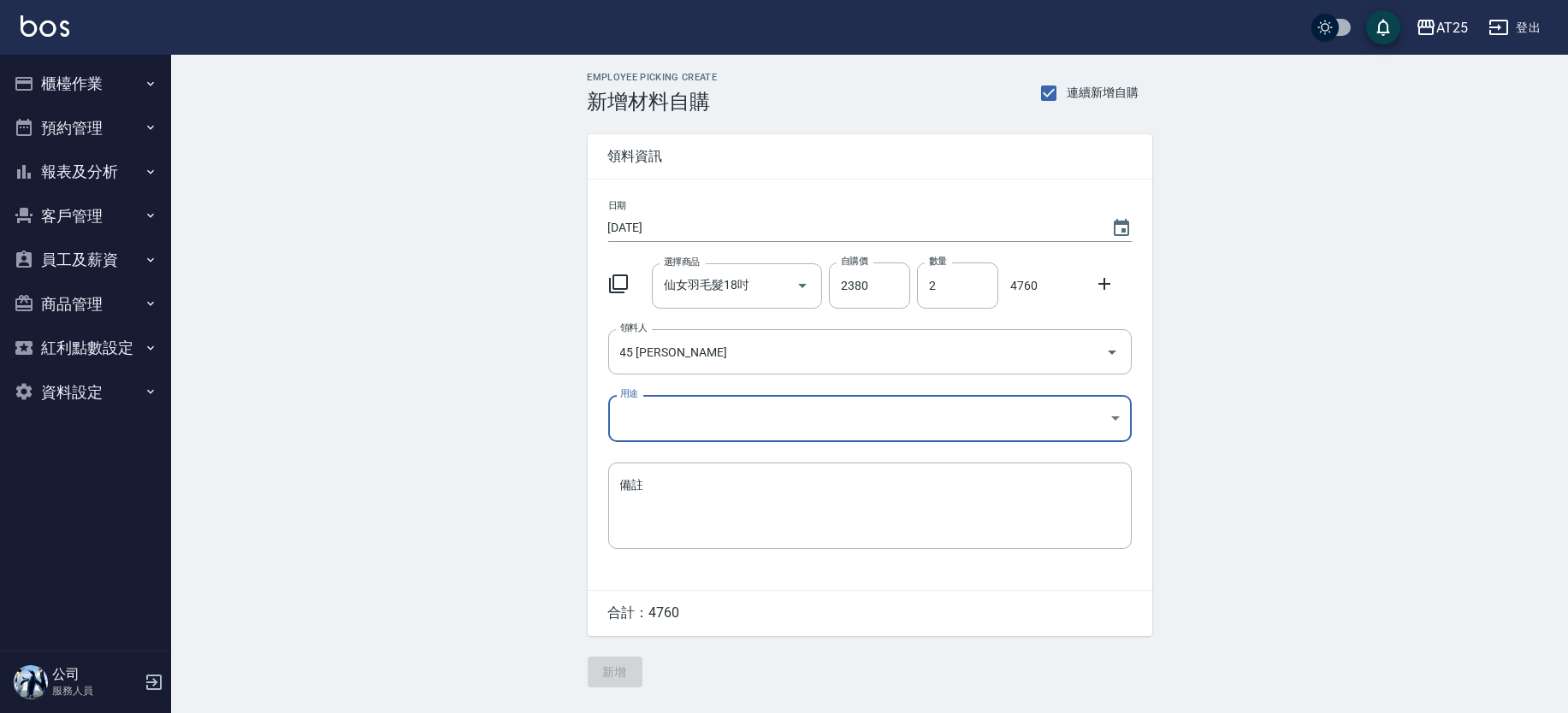
click at [651, 412] on body "AT25 登出 櫃檯作業 打帳單 帳單列表 掛單列表 現金收支登錄 高階收支登錄 材料自購登錄 每日結帳 排班表 現場電腦打卡 預約管理 預約管理 單日預約紀…" at bounding box center [784, 356] width 1568 height 713
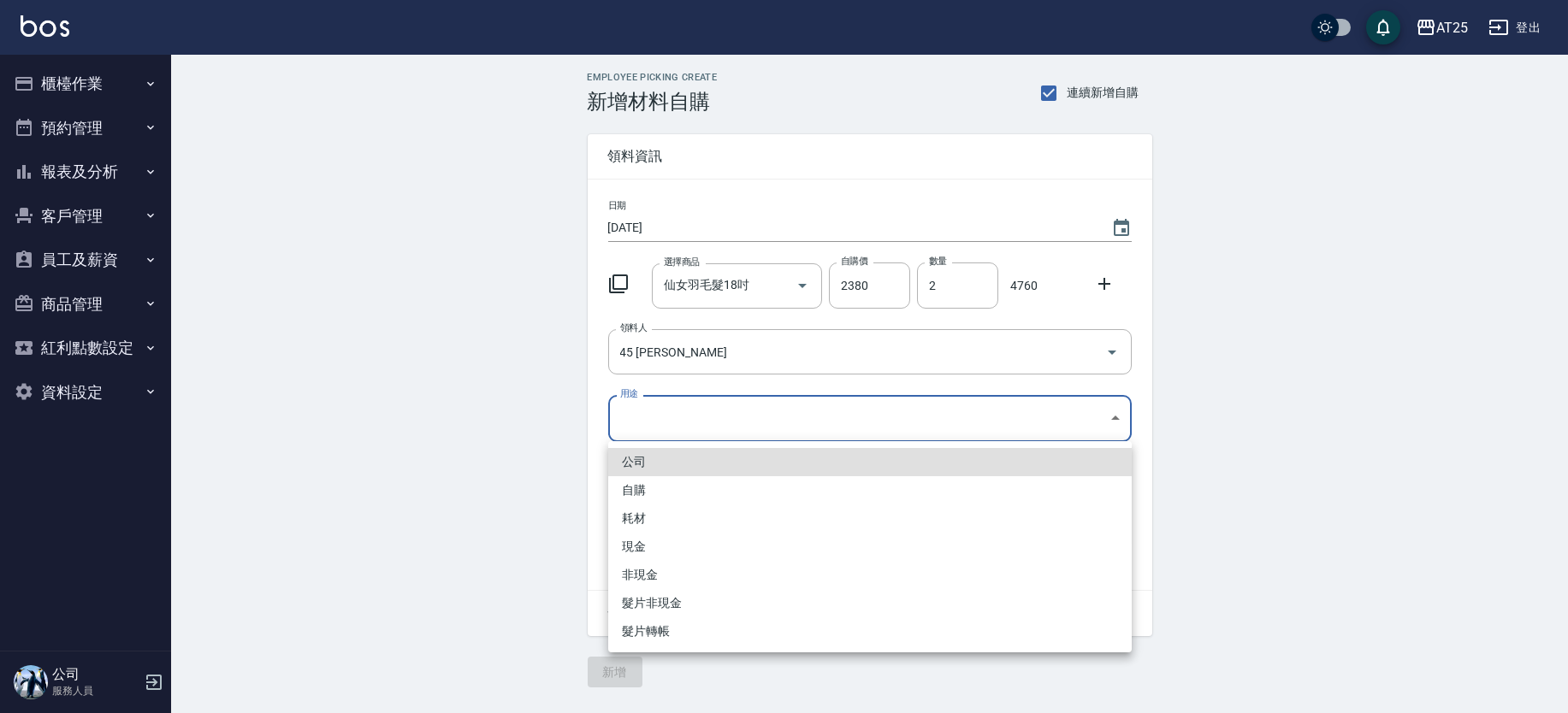
click at [657, 540] on li "現金" at bounding box center [870, 547] width 524 height 28
type input "現金"
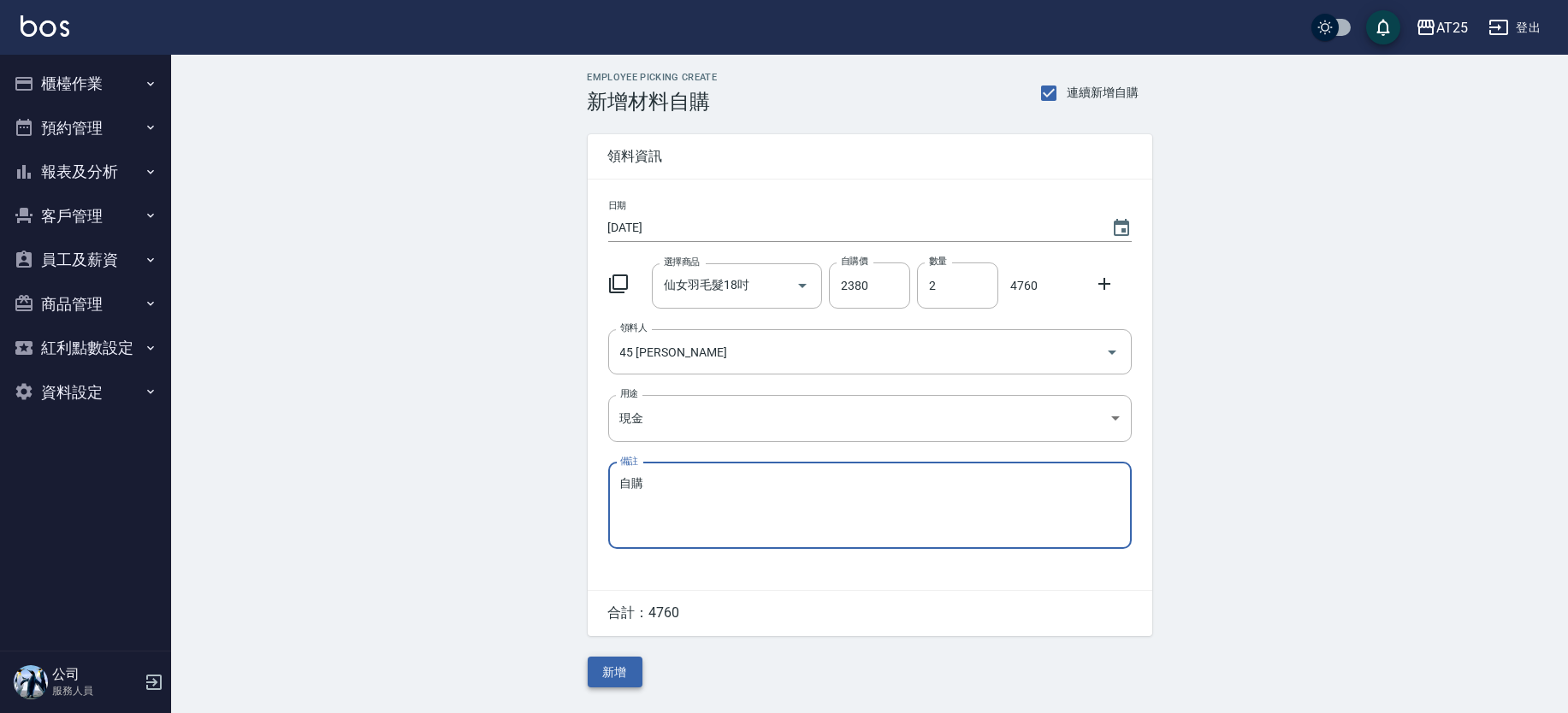
type textarea "自購"
click at [612, 672] on button "新增" at bounding box center [615, 672] width 55 height 31
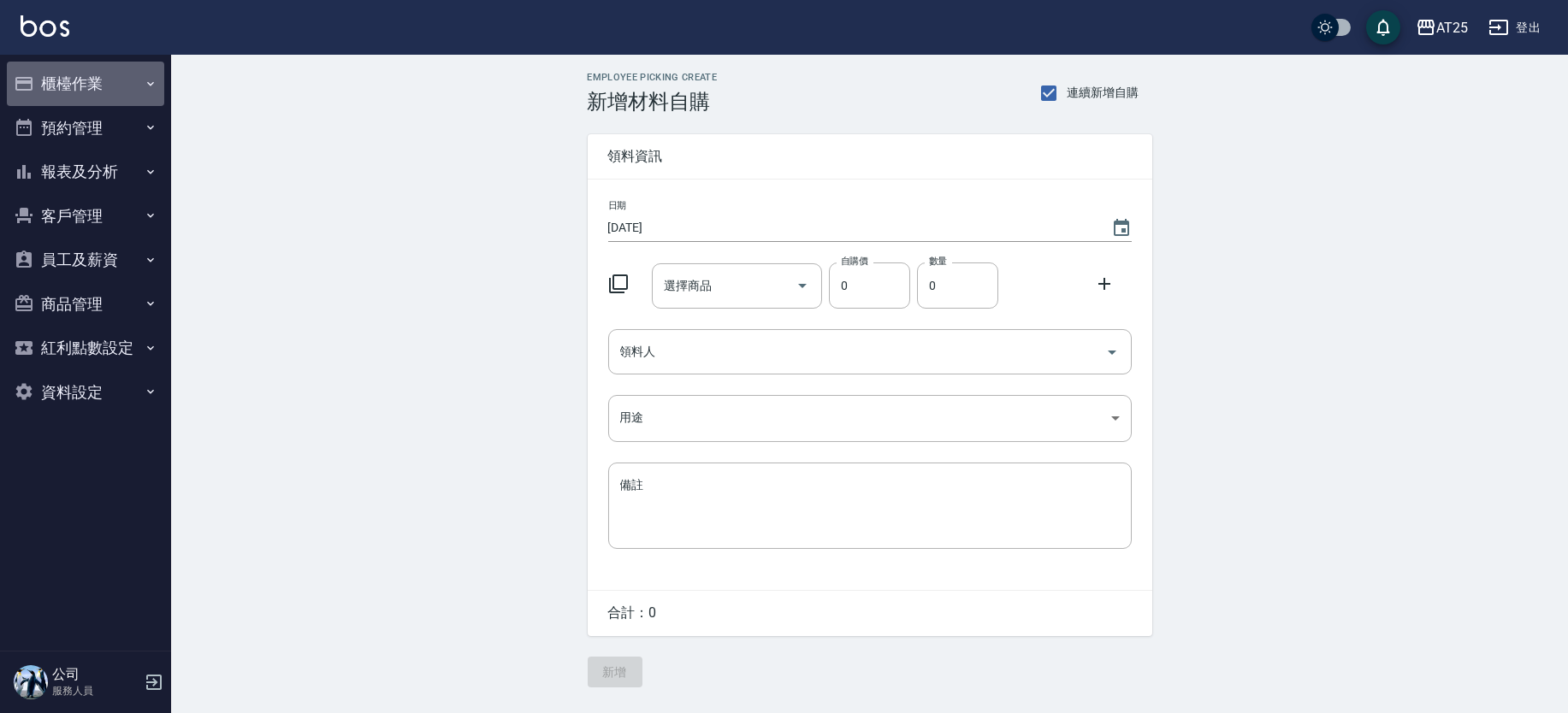
click at [90, 78] on button "櫃檯作業" at bounding box center [85, 84] width 157 height 45
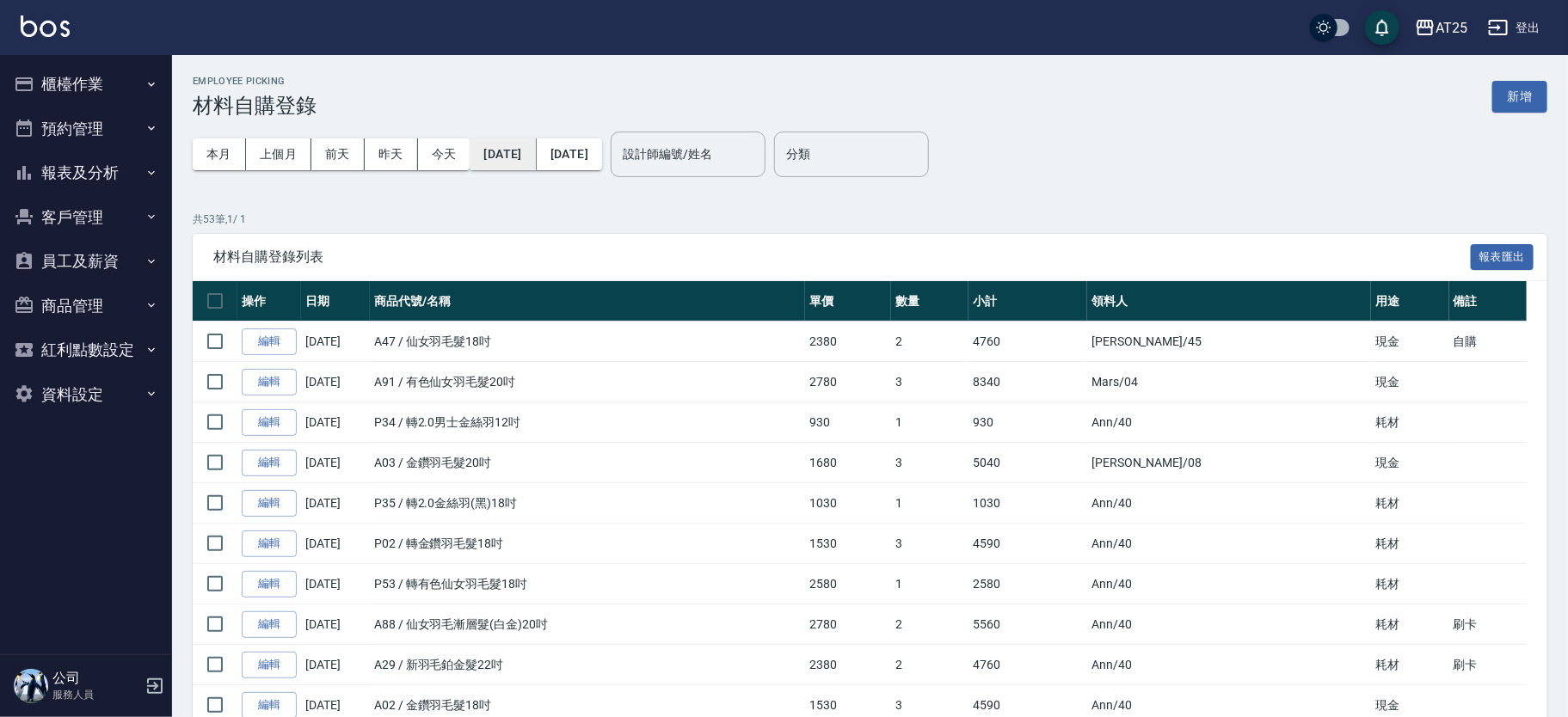
click at [520, 159] on button "[DATE]" at bounding box center [502, 154] width 66 height 31
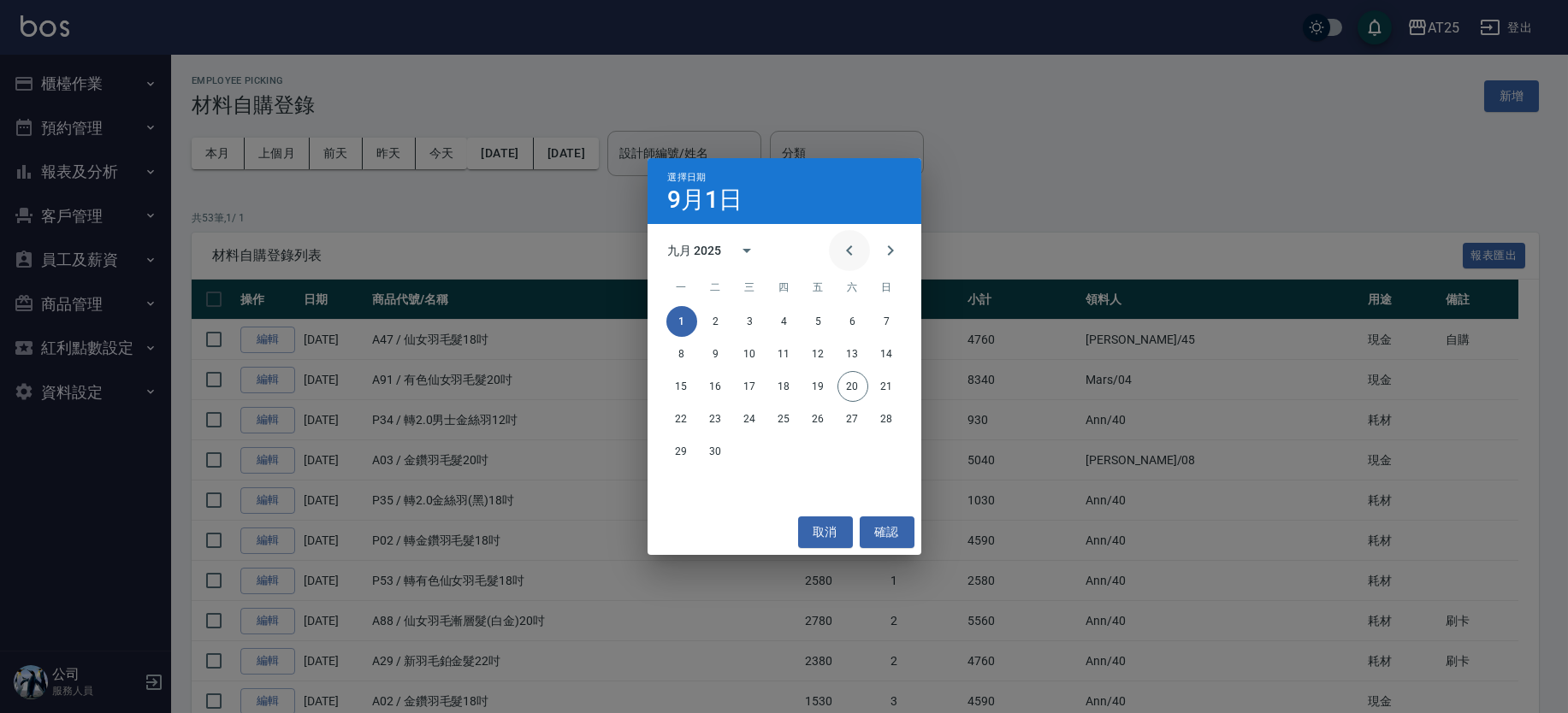
click at [851, 237] on button "Previous month" at bounding box center [849, 251] width 41 height 41
click at [892, 263] on button "Next month" at bounding box center [890, 251] width 41 height 41
drag, startPoint x: 740, startPoint y: 245, endPoint x: 750, endPoint y: 254, distance: 13.5
click at [741, 245] on icon "calendar view is open, switch to year view" at bounding box center [746, 250] width 21 height 21
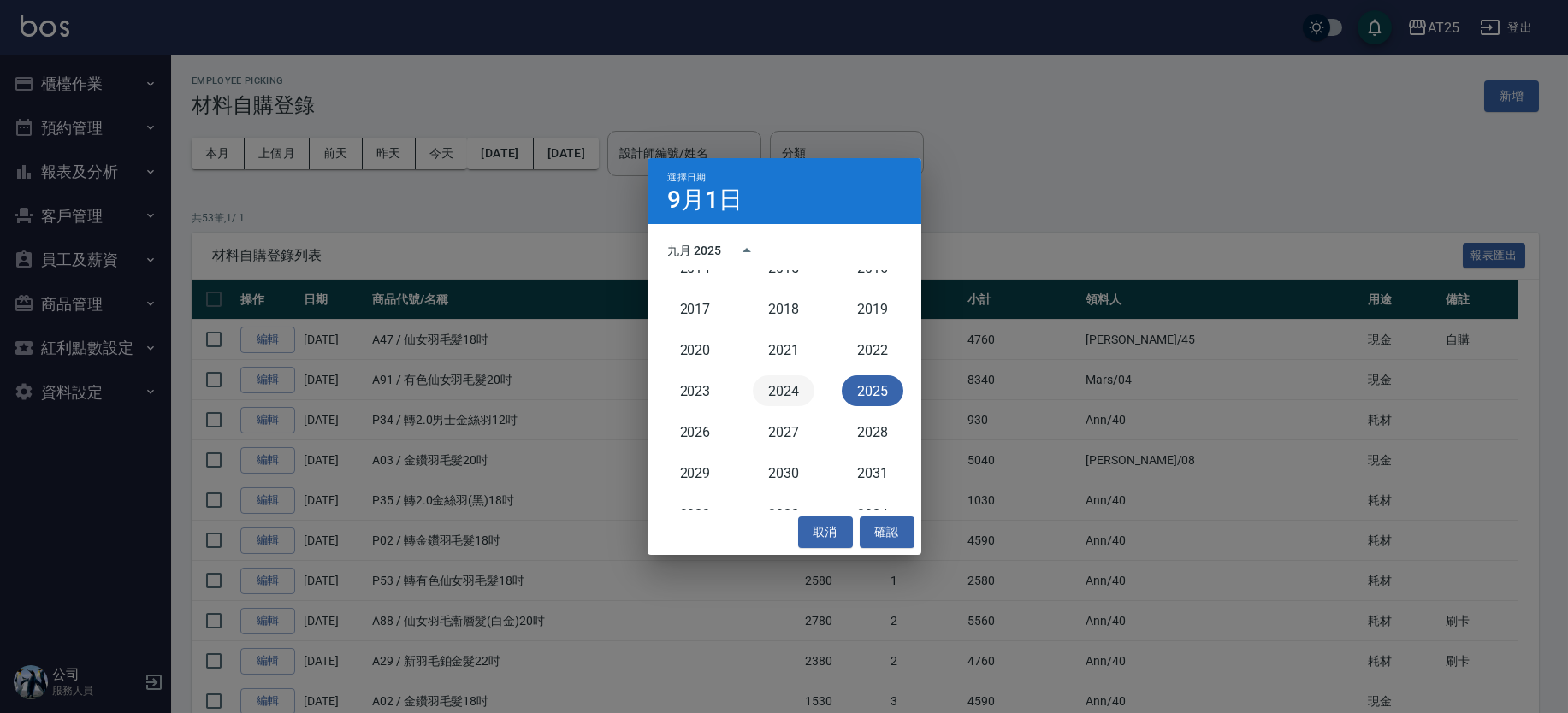
click at [780, 396] on button "2024" at bounding box center [784, 391] width 62 height 31
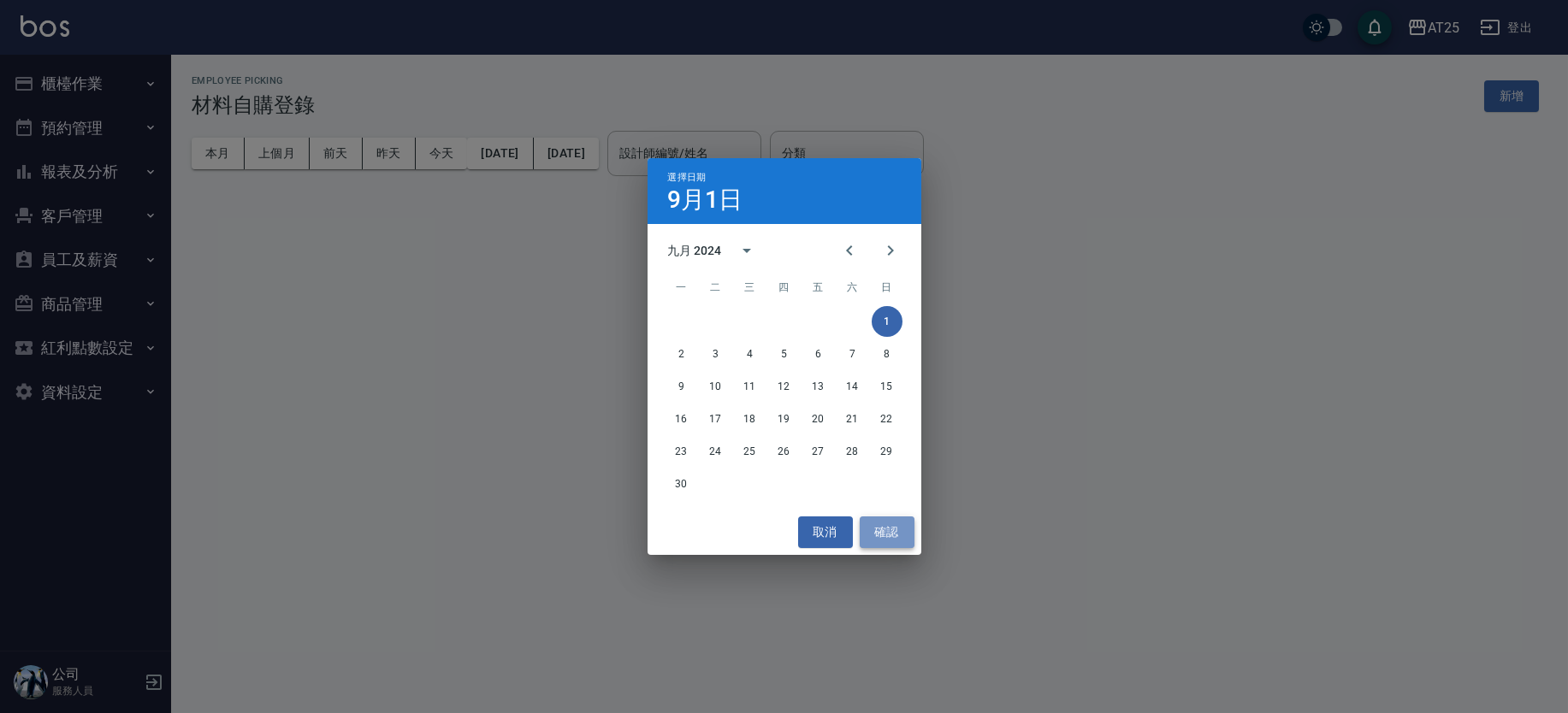
click at [891, 528] on button "確認" at bounding box center [887, 532] width 55 height 31
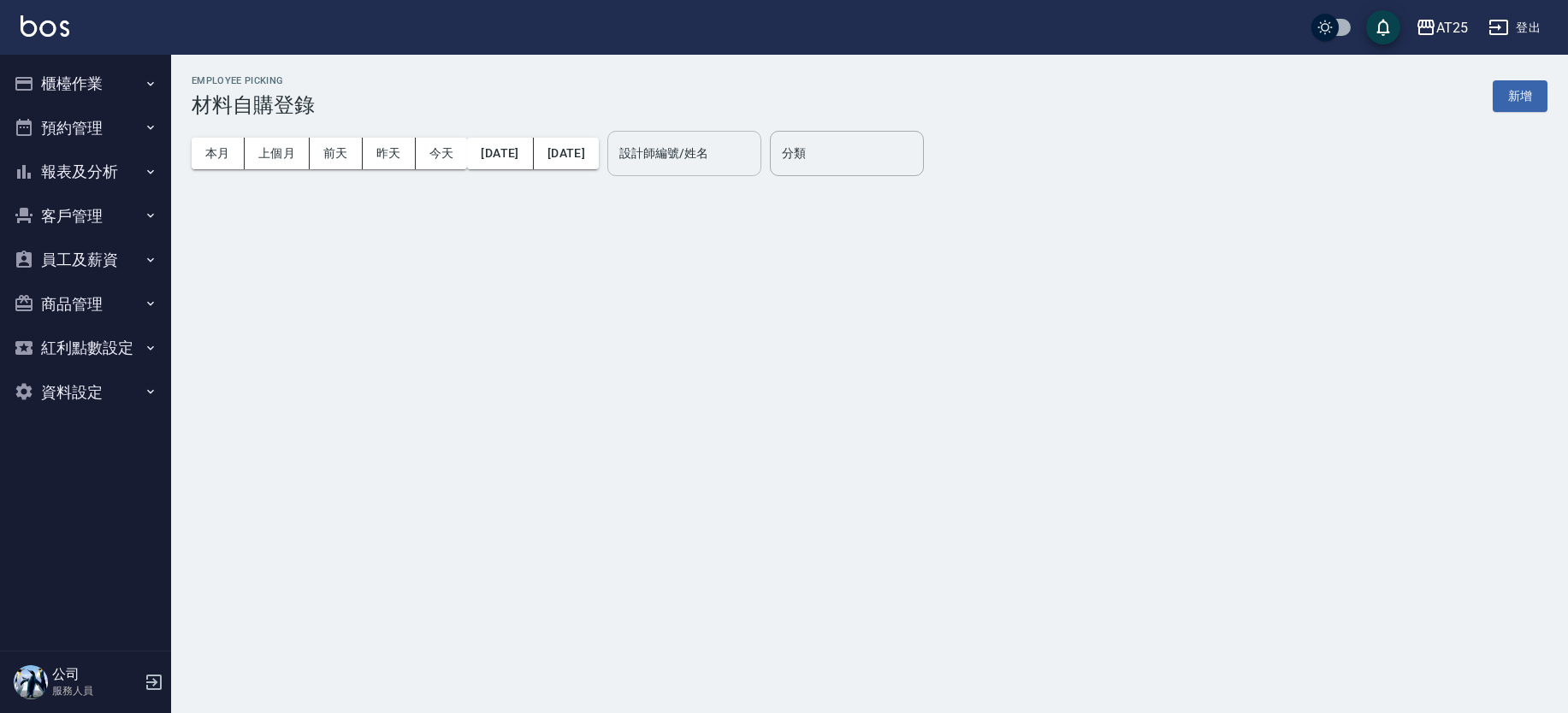
click at [753, 165] on input "設計師編號/姓名" at bounding box center [685, 153] width 139 height 30
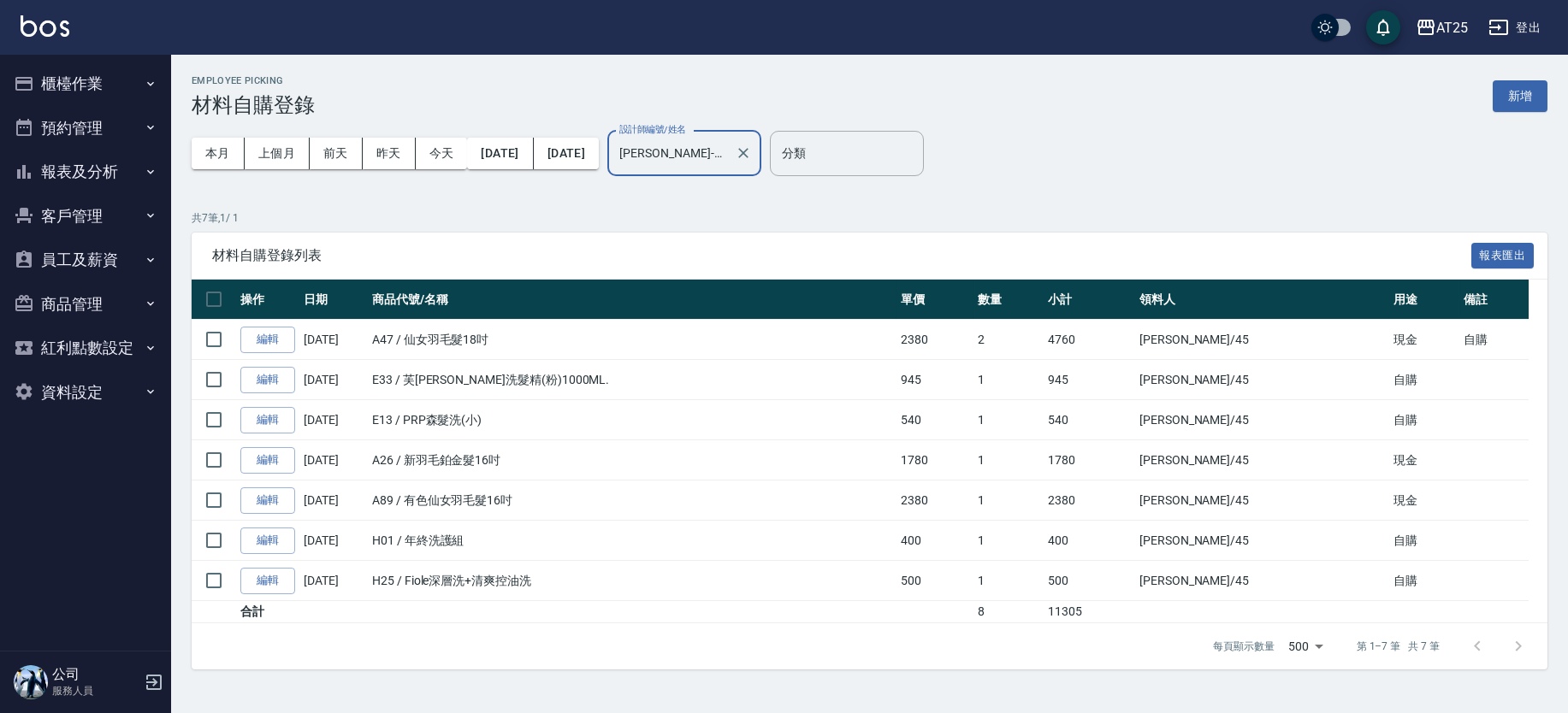
type input "[PERSON_NAME]-45"
drag, startPoint x: 1462, startPoint y: 340, endPoint x: 471, endPoint y: 332, distance: 991.0
click at [471, 332] on tr "編輯 [DATE] A47 / 仙女羽毛髮18吋 2380 2 4760 [PERSON_NAME] /45 現金 自購" at bounding box center [869, 339] width 1356 height 40
click at [620, 333] on td "A47 / 仙女羽毛髮18吋" at bounding box center [632, 339] width 529 height 40
click at [520, 156] on button "[DATE]" at bounding box center [499, 153] width 65 height 31
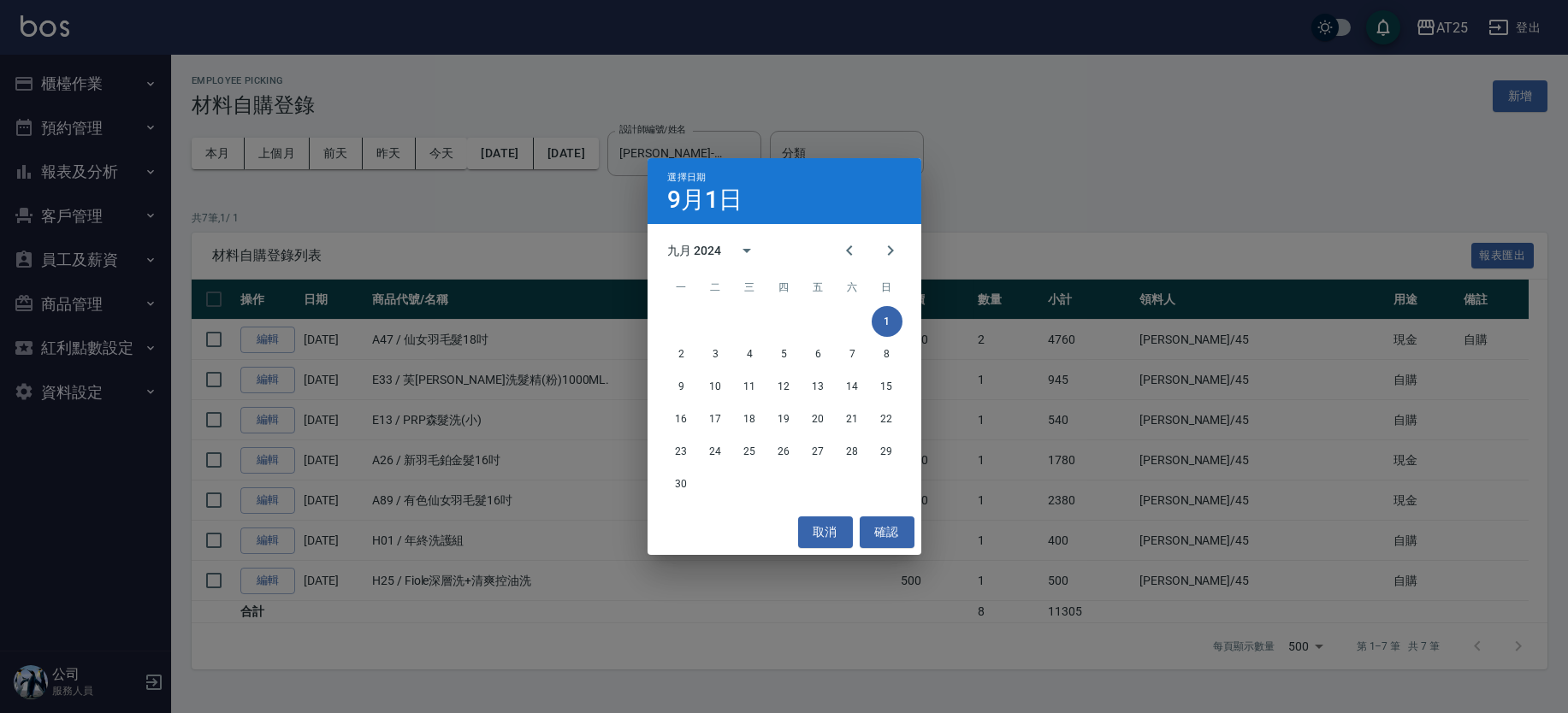
click at [582, 230] on div "選擇日期 9月1日 九月 2024 一 二 三 四 五 六 日 1 2 3 4 5 6 7 8 9 10 11 12 13 14 15 16 17 18 19…" at bounding box center [784, 356] width 1568 height 713
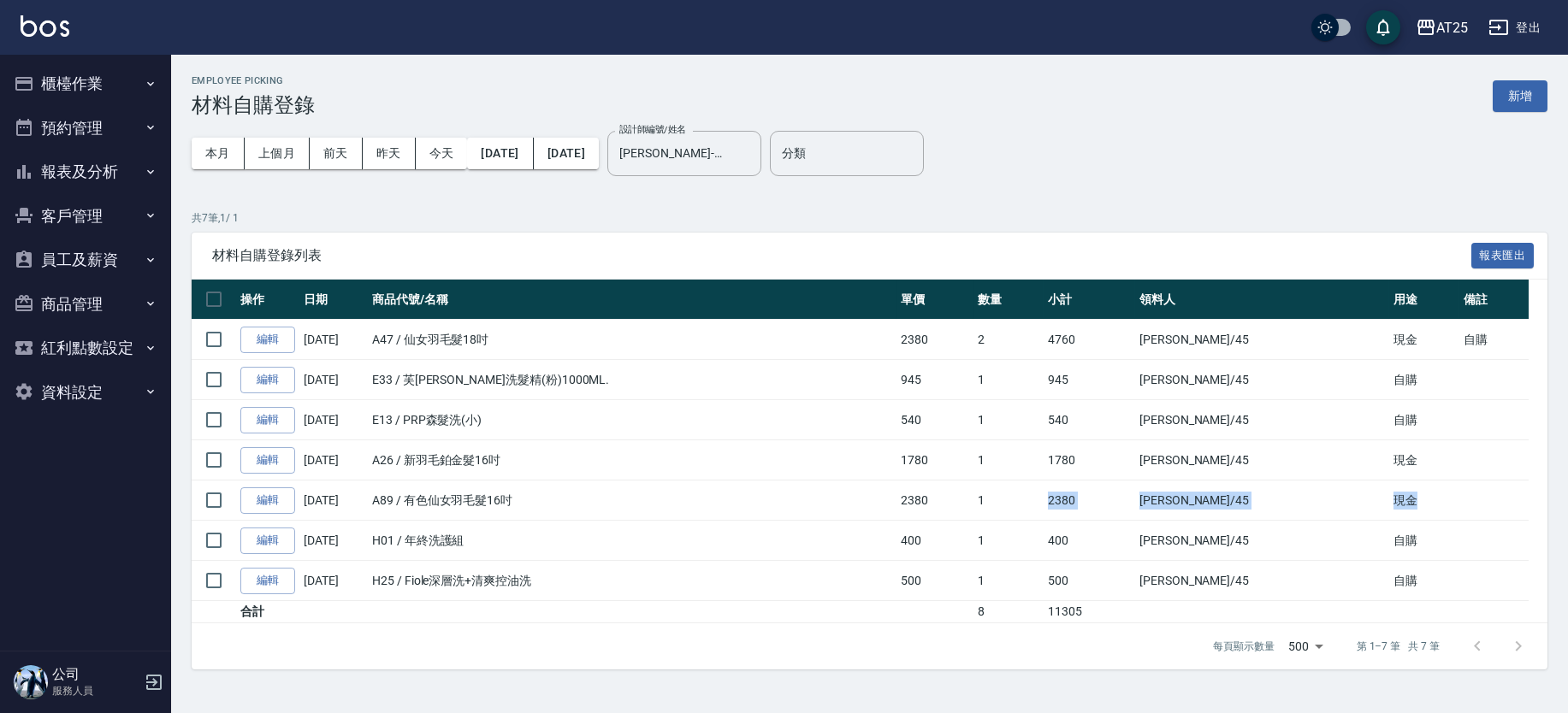
drag, startPoint x: 1377, startPoint y: 494, endPoint x: 1035, endPoint y: 489, distance: 342.0
click at [1070, 489] on tr "編輯 [DATE] A89 / 有色仙女羽毛髮16吋 2380 1 2380 [PERSON_NAME] /45 現金" at bounding box center [869, 500] width 1356 height 40
drag, startPoint x: 869, startPoint y: 446, endPoint x: 1499, endPoint y: 507, distance: 632.9
click at [1499, 507] on tbody "編輯 [DATE] A47 / 仙女羽毛髮18吋 2380 2 4760 [PERSON_NAME] /45 現金 自購 編輯 [DATE] E33 / 芙[…" at bounding box center [869, 471] width 1356 height 304
